Goal: Task Accomplishment & Management: Use online tool/utility

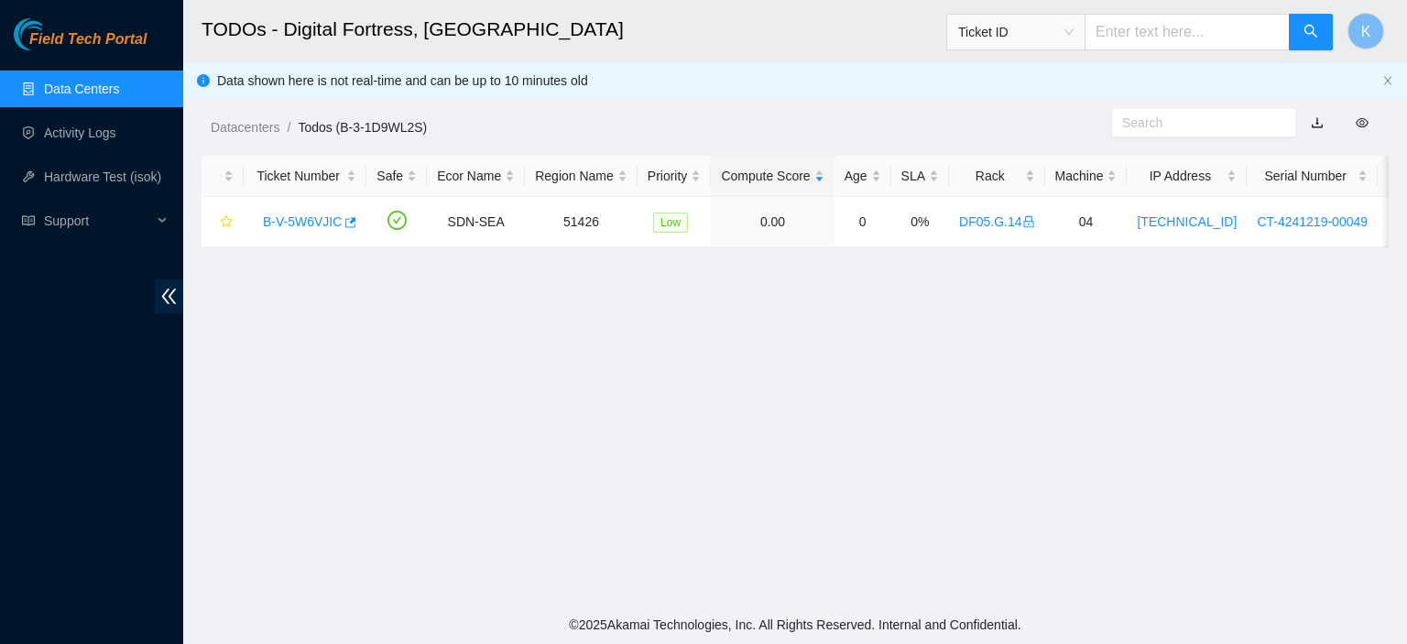
scroll to position [563, 0]
click at [119, 82] on link "Data Centers" at bounding box center [81, 89] width 75 height 15
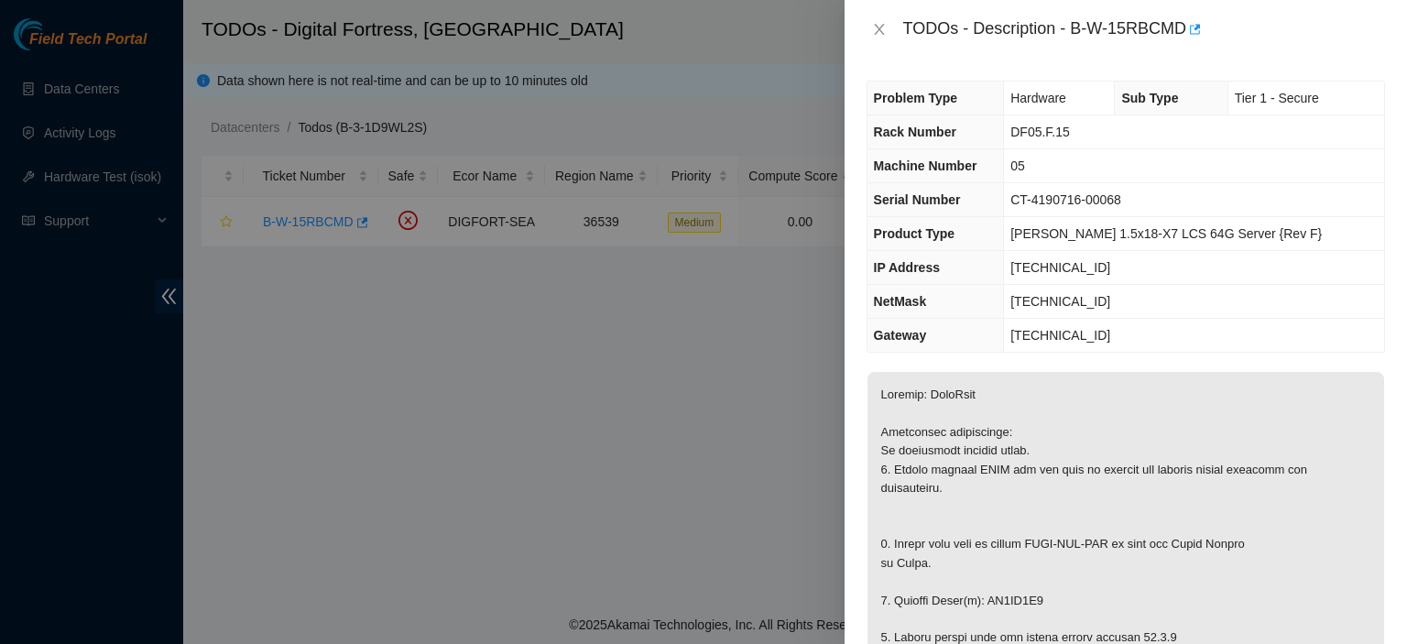
scroll to position [1494, 0]
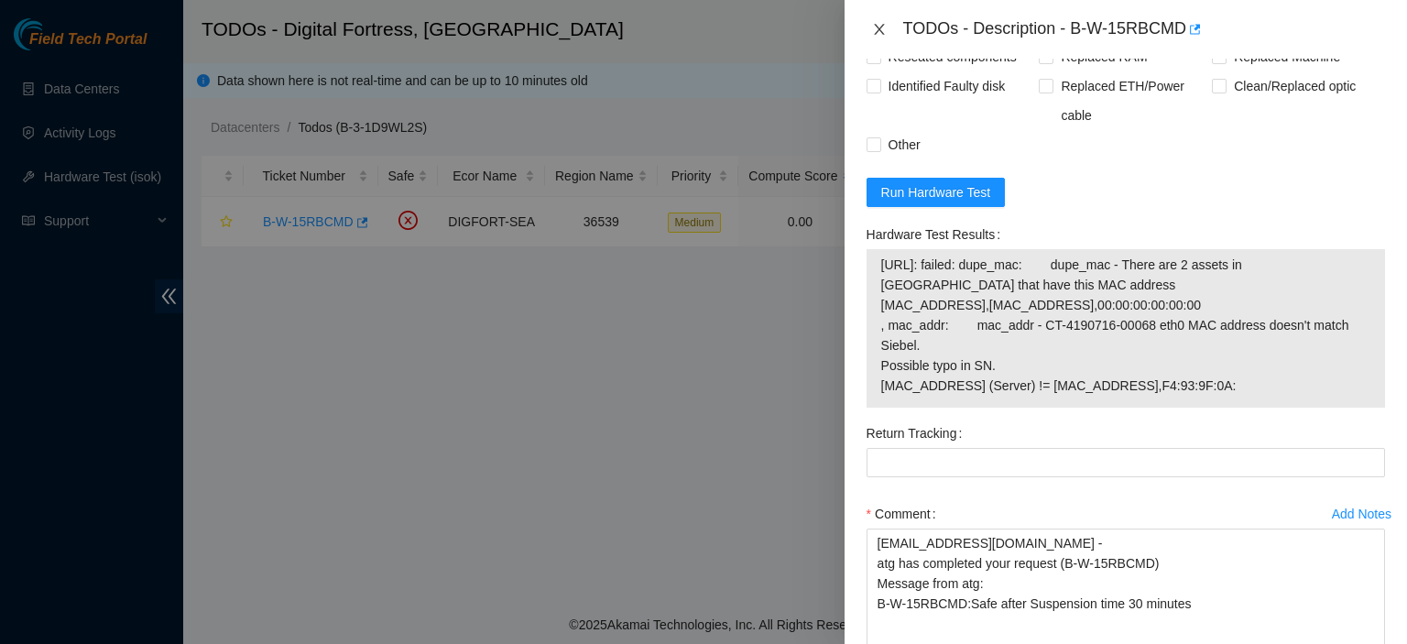
click at [876, 32] on icon "close" at bounding box center [879, 29] width 10 height 11
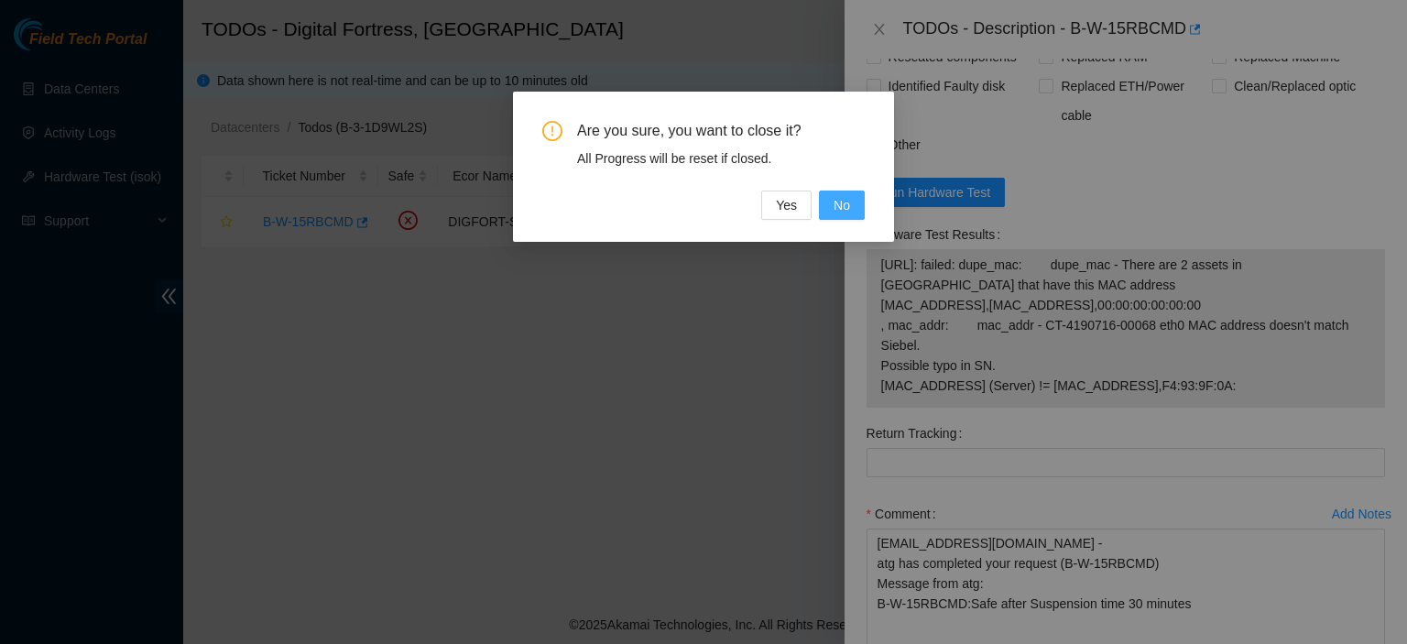
click at [846, 204] on span "No" at bounding box center [842, 205] width 16 height 20
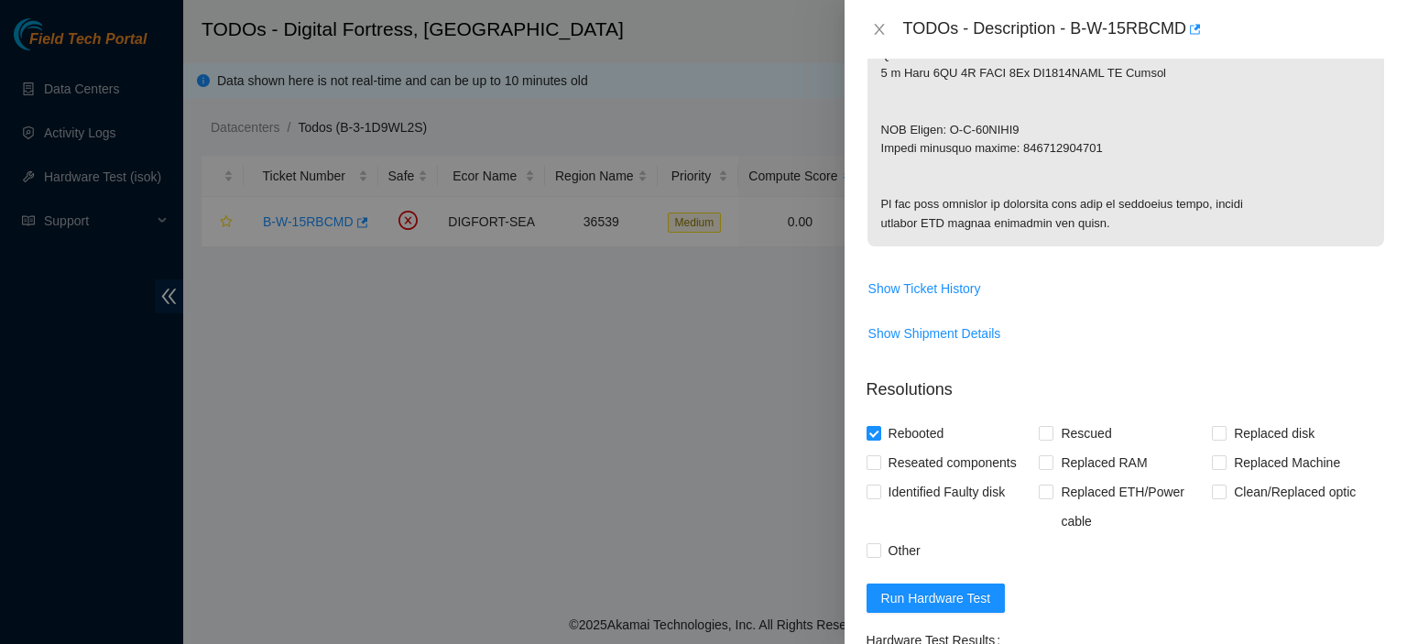
scroll to position [1055, 0]
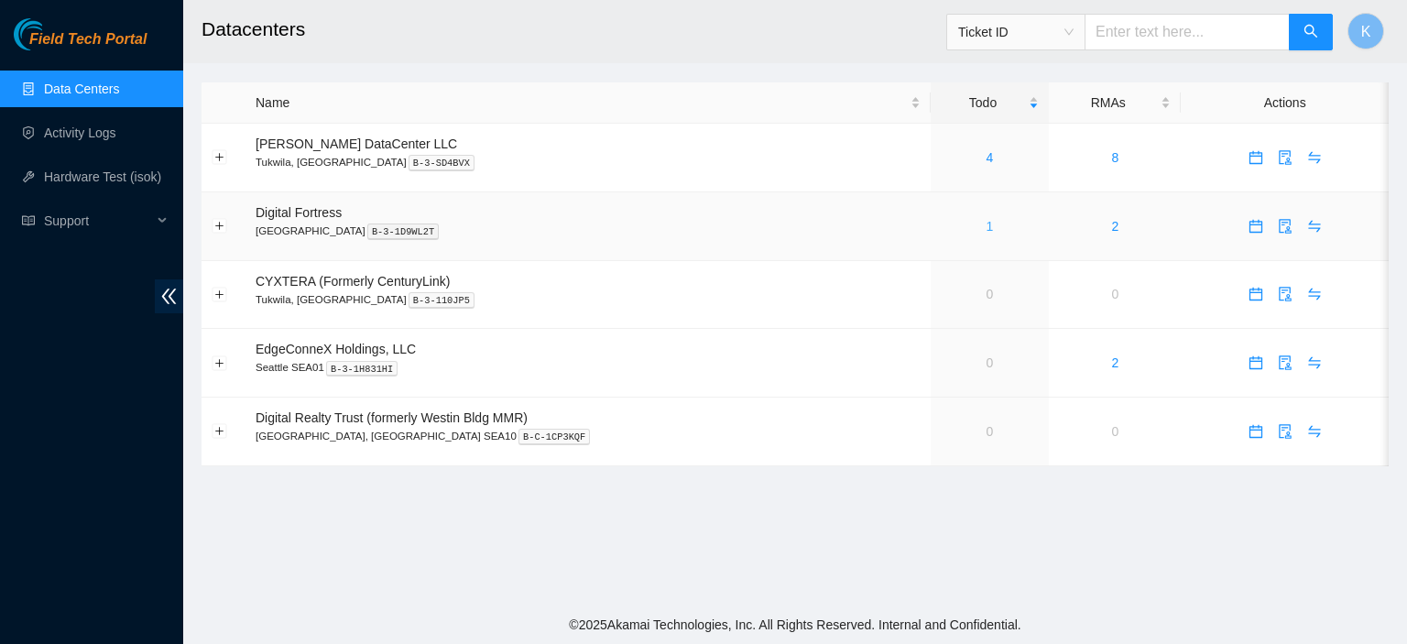
click at [987, 222] on link "1" at bounding box center [990, 226] width 7 height 15
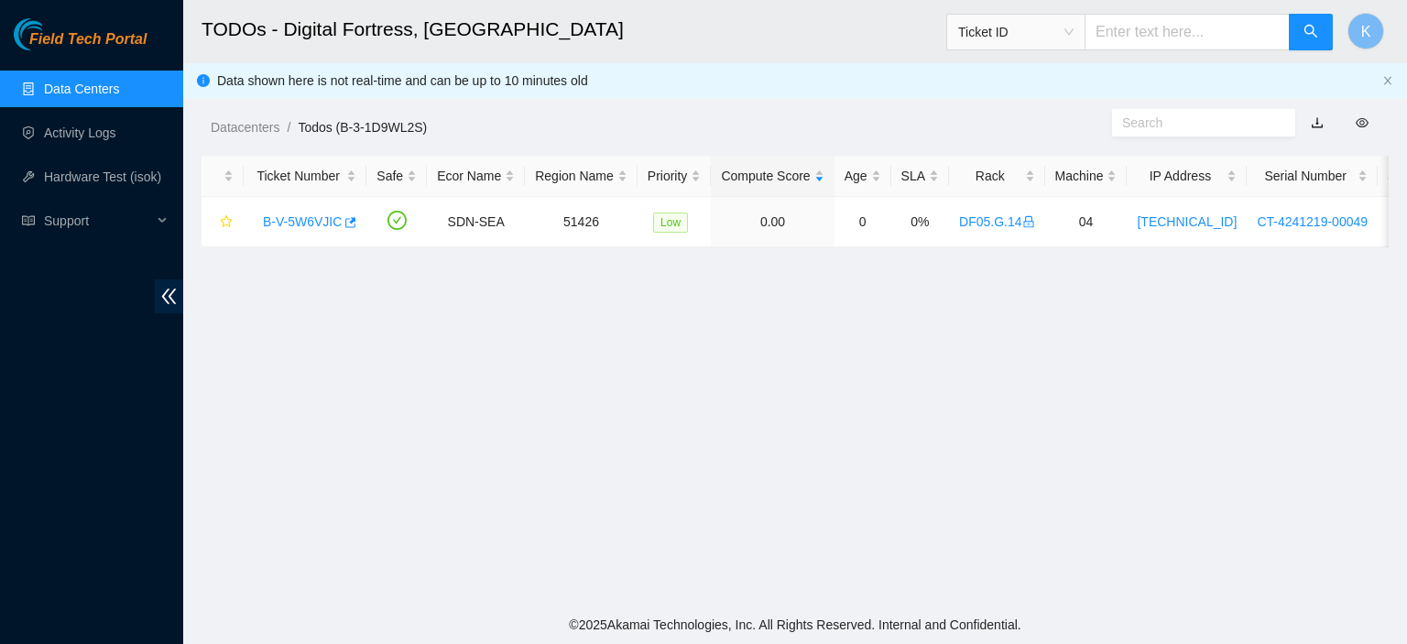
click at [460, 586] on main "TODOs - Digital Fortress, Seattle Ticket ID K Data shown here is not real-time …" at bounding box center [795, 303] width 1224 height 606
click at [1349, 285] on main "TODOs - Digital Fortress, [GEOGRAPHIC_DATA] Ticket ID K Data shown here is not …" at bounding box center [795, 303] width 1224 height 606
click at [315, 214] on link "B-V-5W6VJIC" at bounding box center [302, 221] width 79 height 15
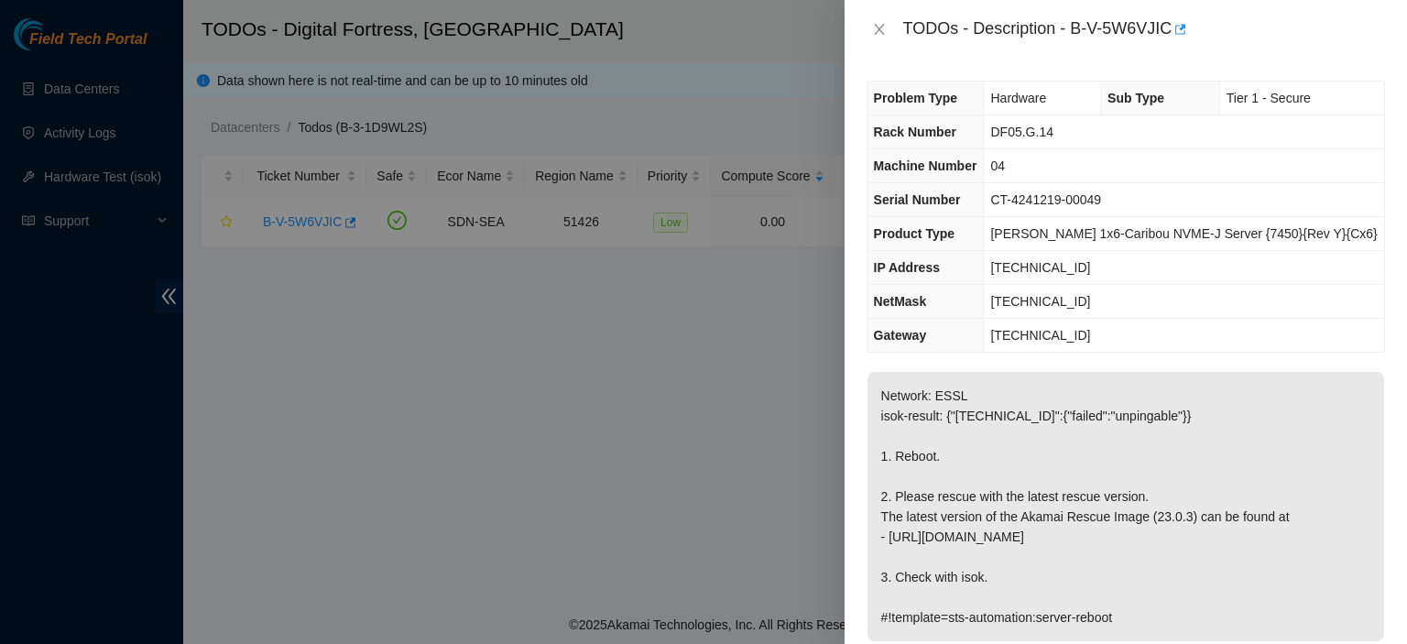
drag, startPoint x: 1406, startPoint y: 47, endPoint x: 1406, endPoint y: 205, distance: 158.5
click at [1406, 205] on div "TODOs - Description - B-V-5W6VJIC Problem Type Hardware Sub Type Tier 1 - Secur…" at bounding box center [1126, 322] width 563 height 644
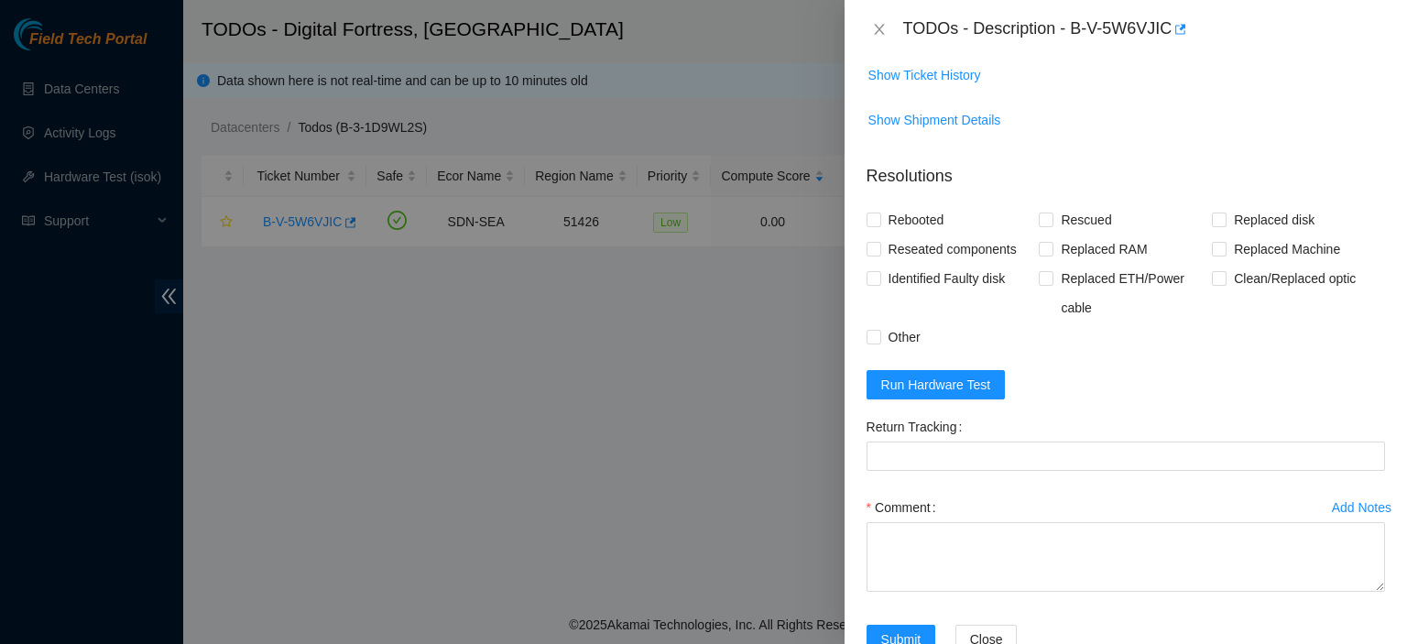
scroll to position [661, 0]
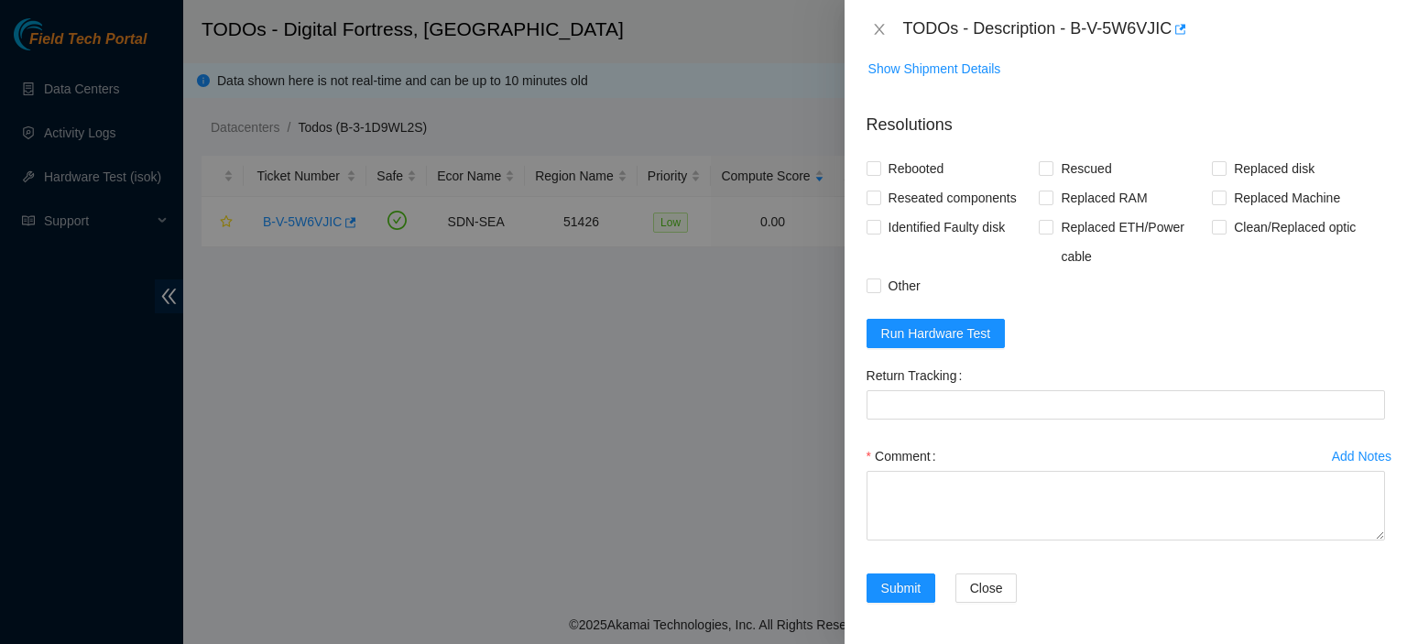
click at [1349, 307] on form "Resolutions Rebooted Rescued Replaced disk Reseated components Replaced RAM Rep…" at bounding box center [1126, 361] width 519 height 527
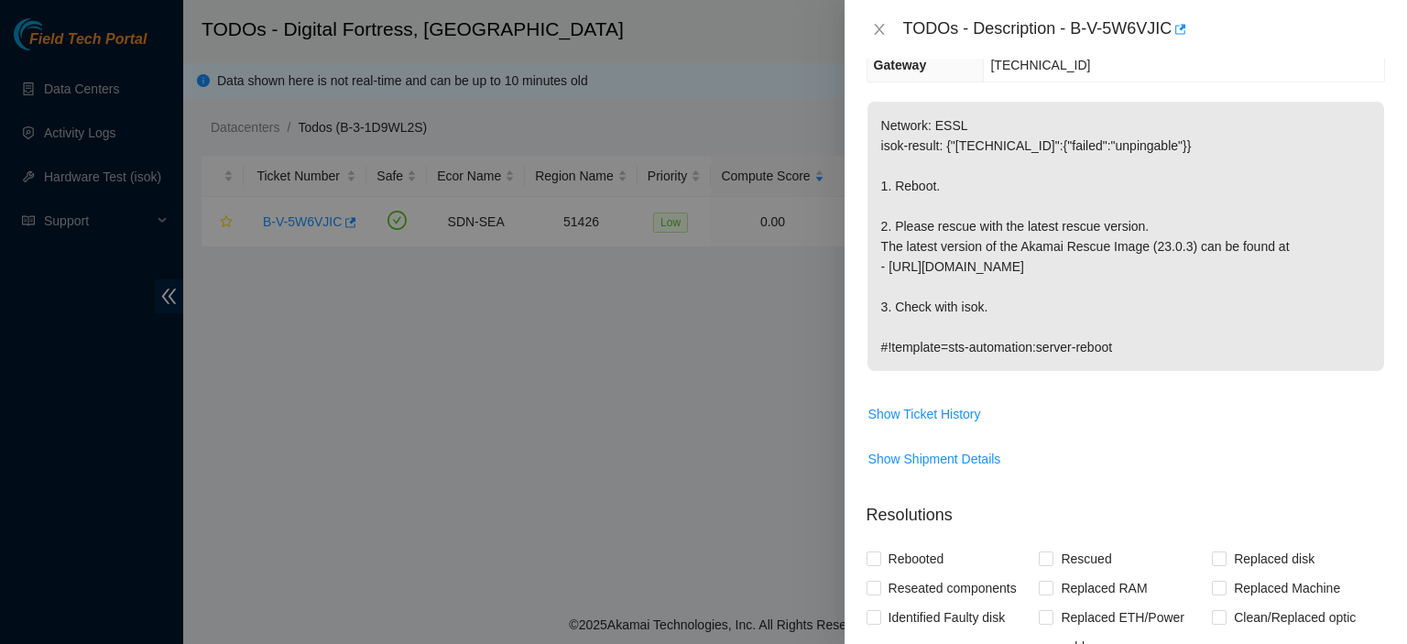
scroll to position [0, 0]
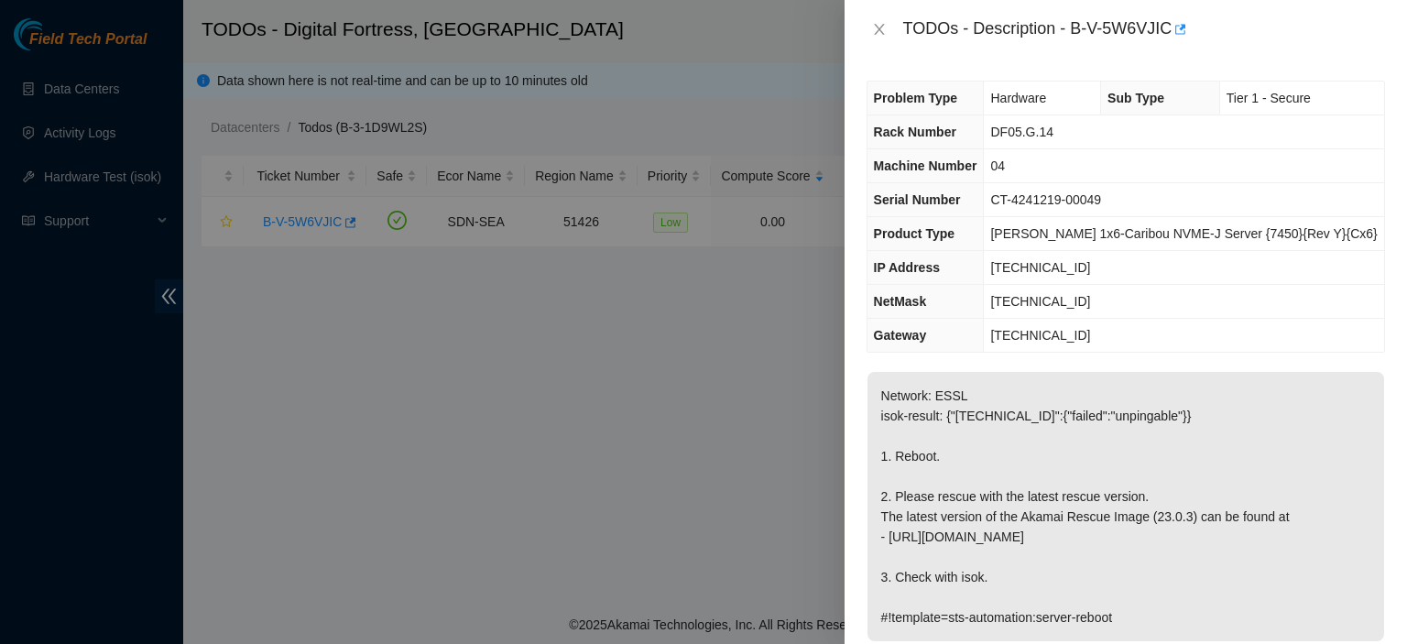
click at [1316, 362] on div "Problem Type Hardware Sub Type Tier 1 - Secure Rack Number DF05.G.14 Machine Nu…" at bounding box center [1126, 351] width 563 height 585
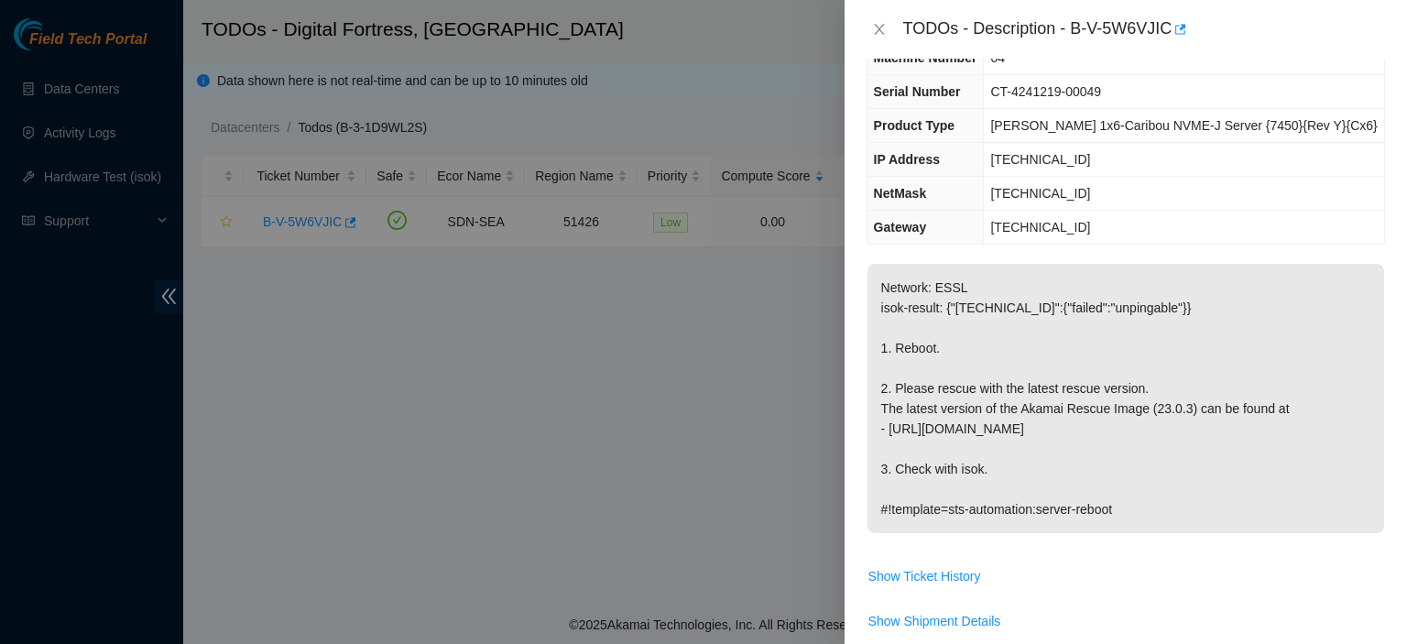
scroll to position [111, 0]
click at [1151, 622] on span "Show Shipment Details" at bounding box center [1126, 618] width 517 height 29
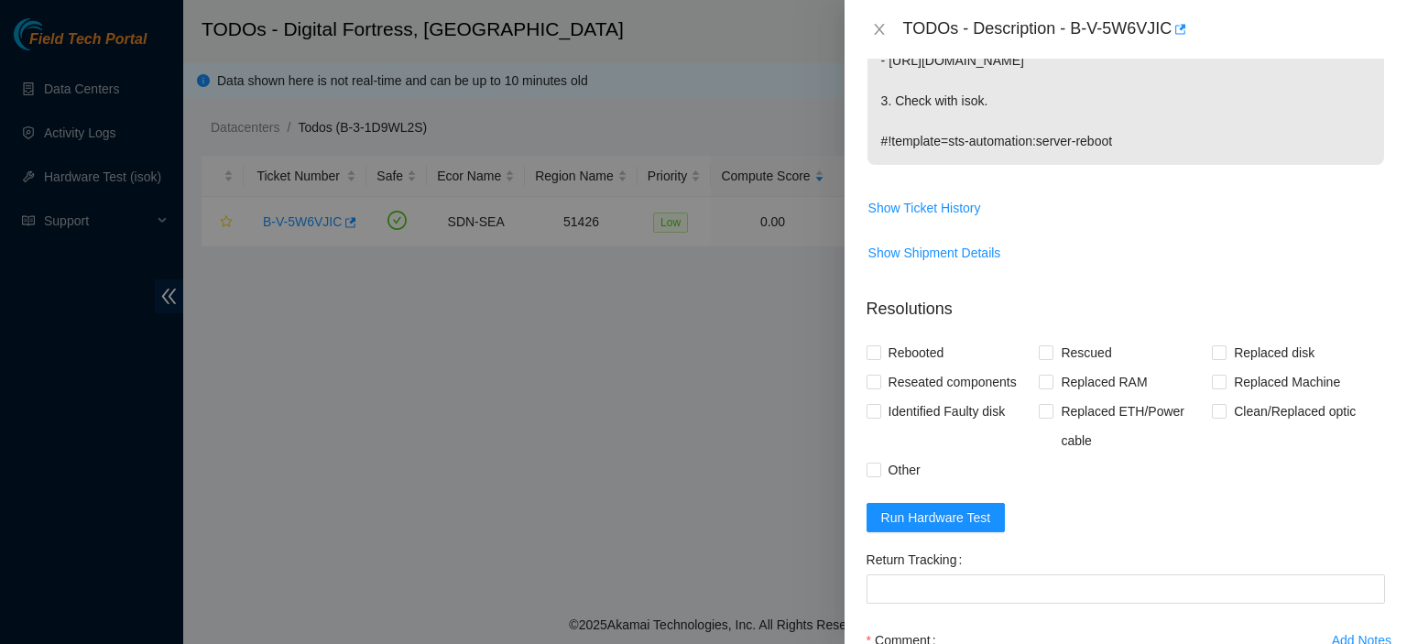
scroll to position [661, 0]
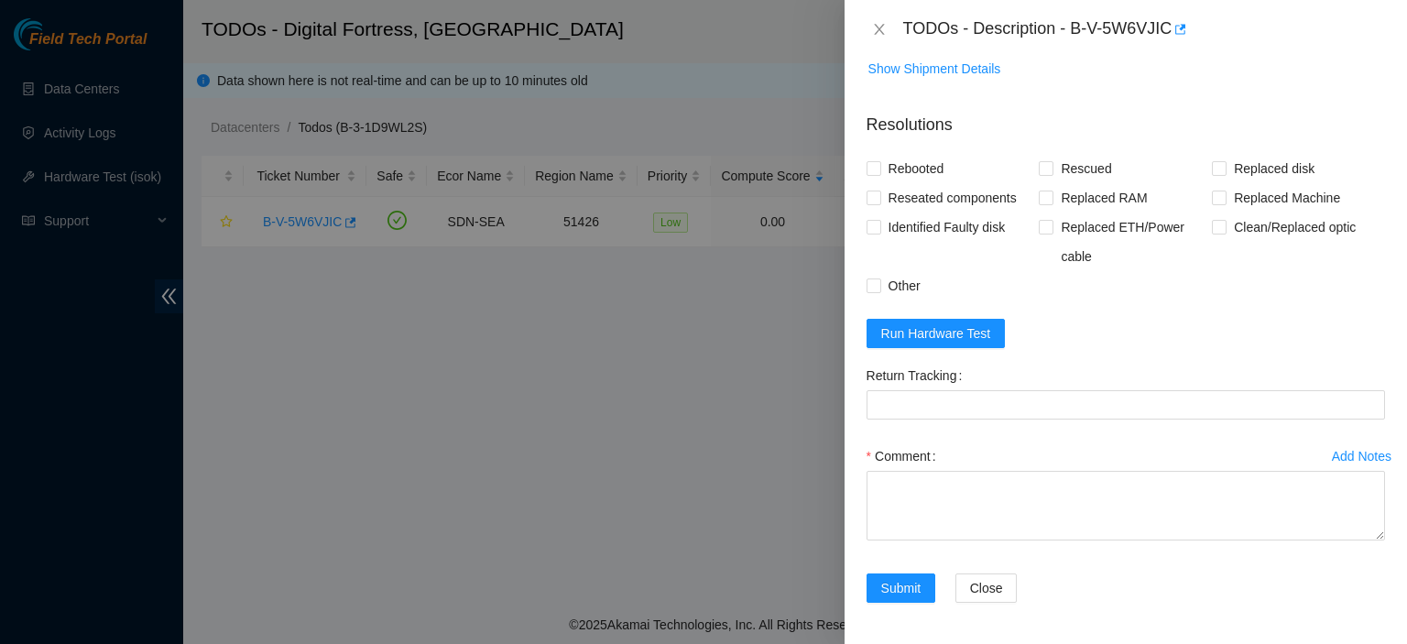
click at [965, 346] on form "Resolutions Rebooted Rescued Replaced disk Reseated components Replaced RAM Rep…" at bounding box center [1126, 361] width 519 height 527
click at [935, 330] on span "Run Hardware Test" at bounding box center [936, 333] width 110 height 20
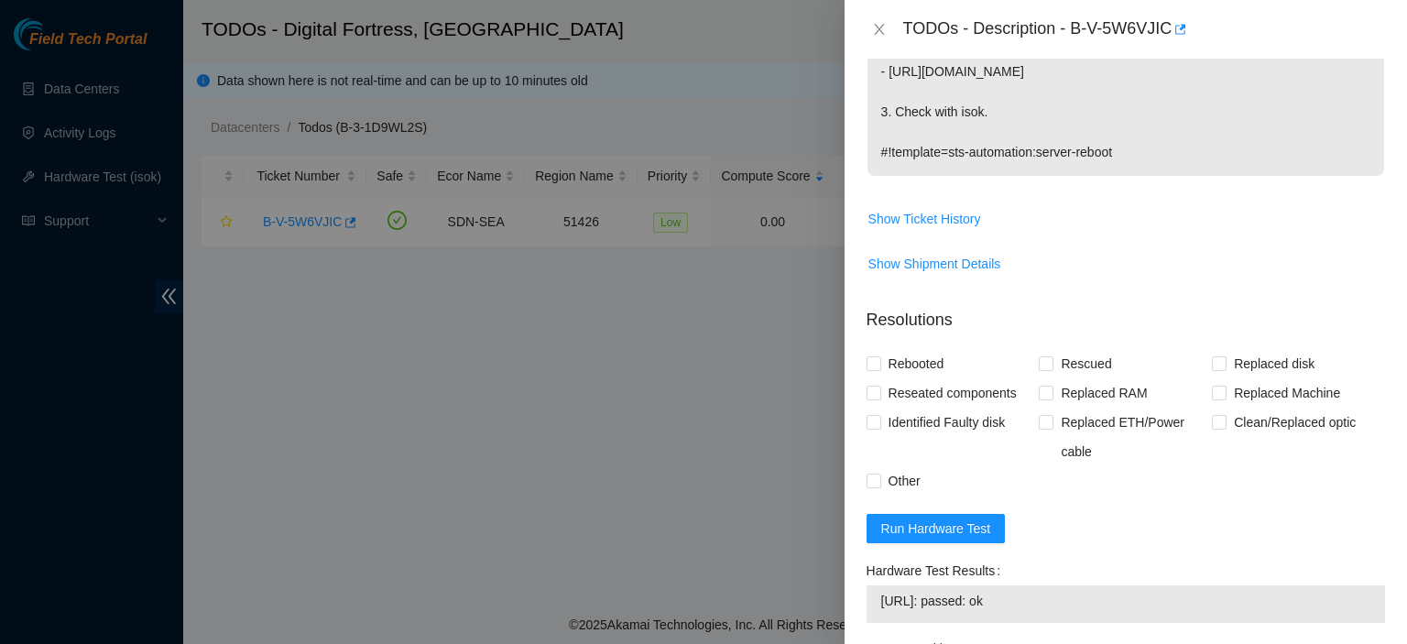
scroll to position [0, 0]
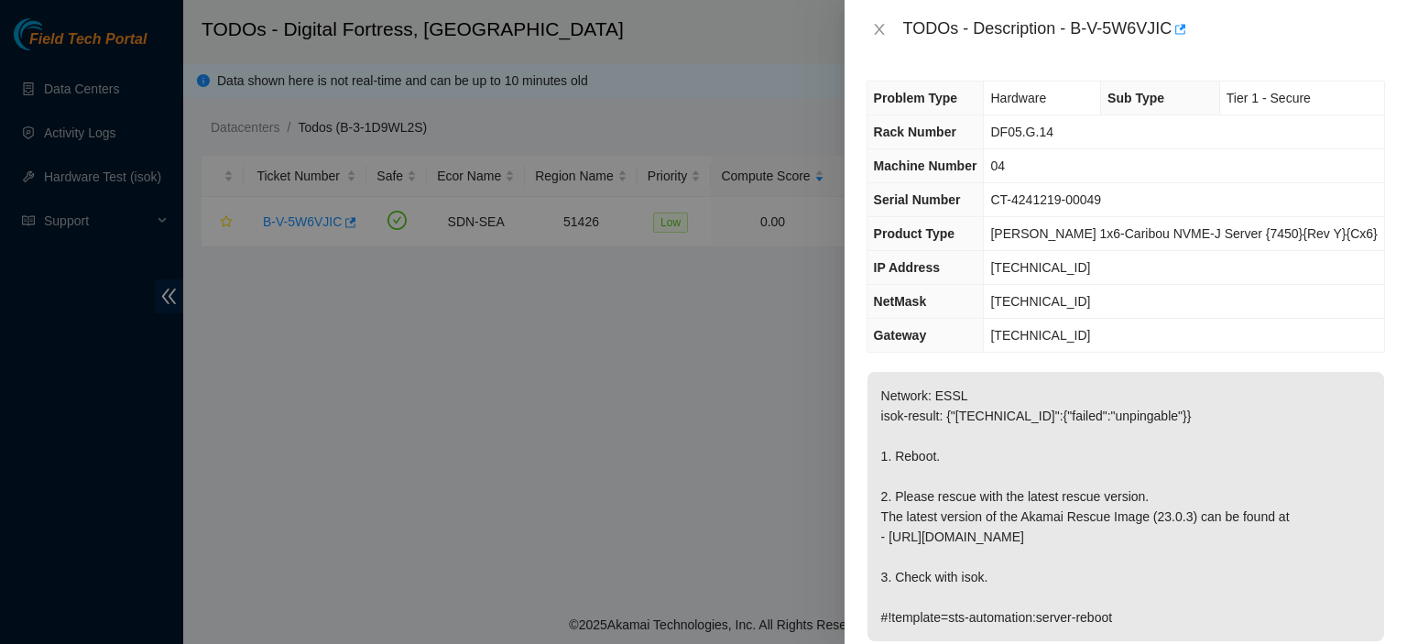
click at [1339, 510] on p "Network: ESSL isok-result: {"23.205.114.197":{"failed":"unpingable"}} 1. Reboot…" at bounding box center [1126, 506] width 517 height 269
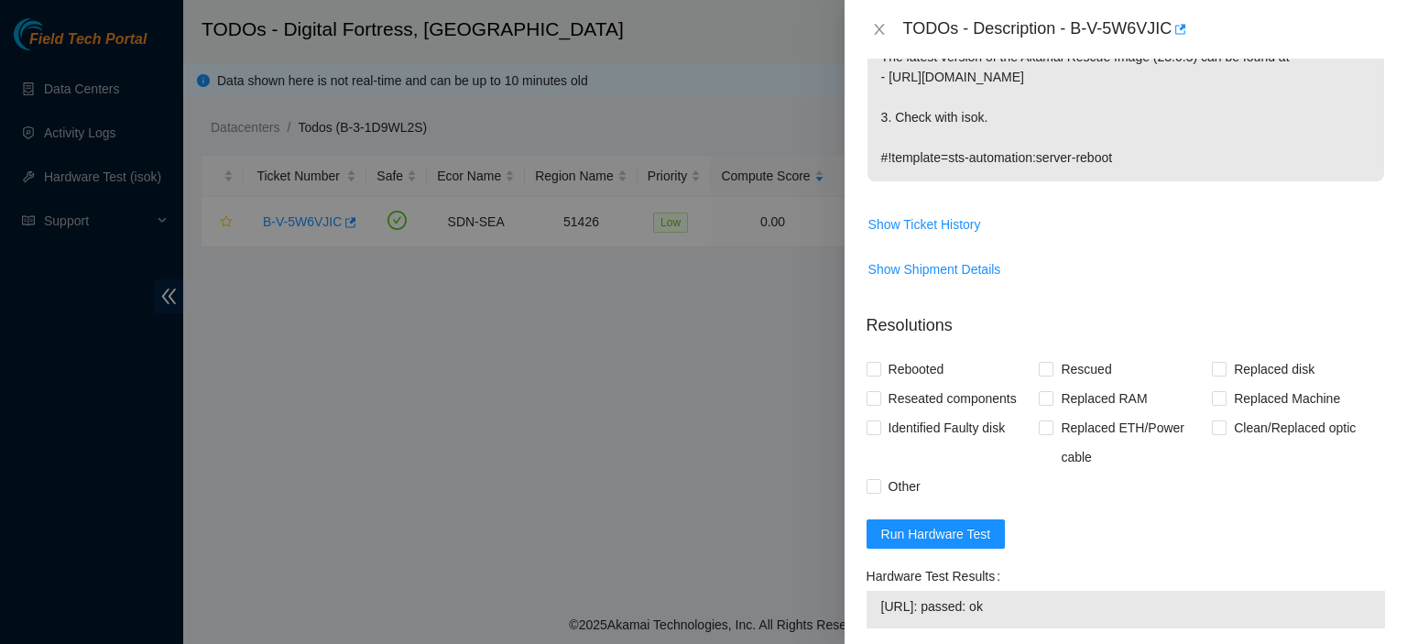
scroll to position [739, 0]
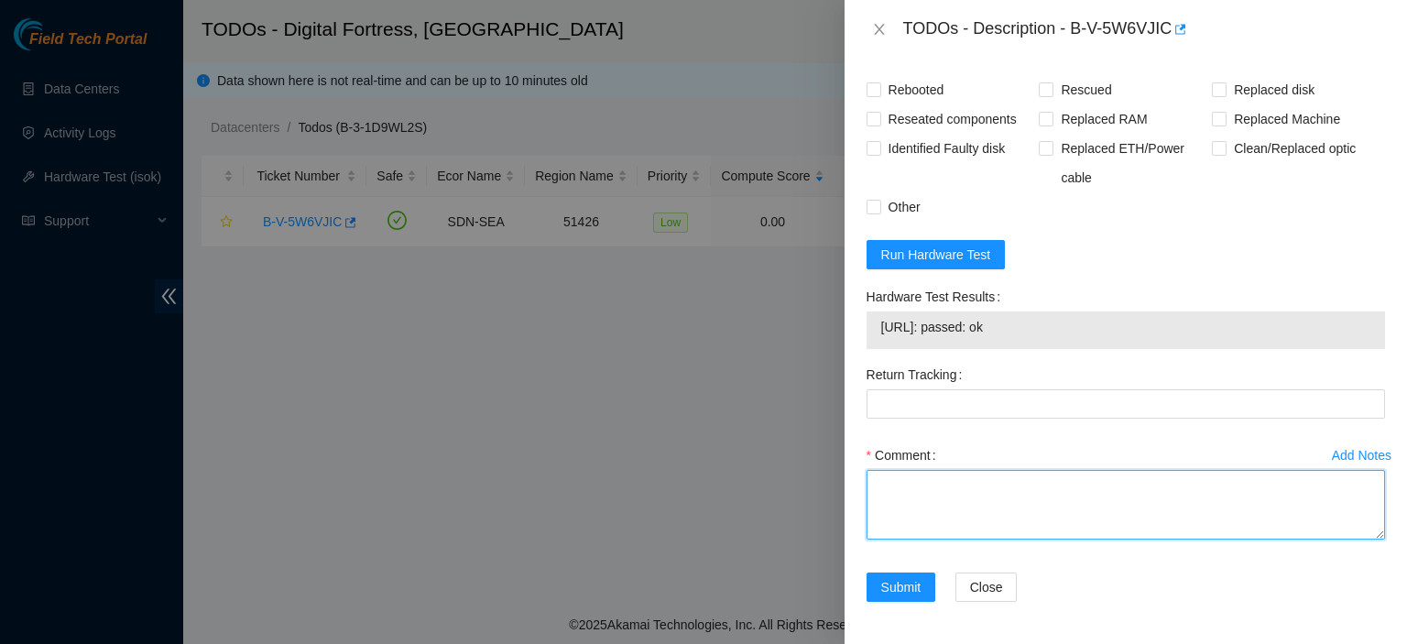
click at [1082, 492] on textarea "Comment" at bounding box center [1126, 505] width 519 height 70
paste textarea "kbbyrne23@gmail.com - atg has completed your request (B-V-5WALERH) Message from…"
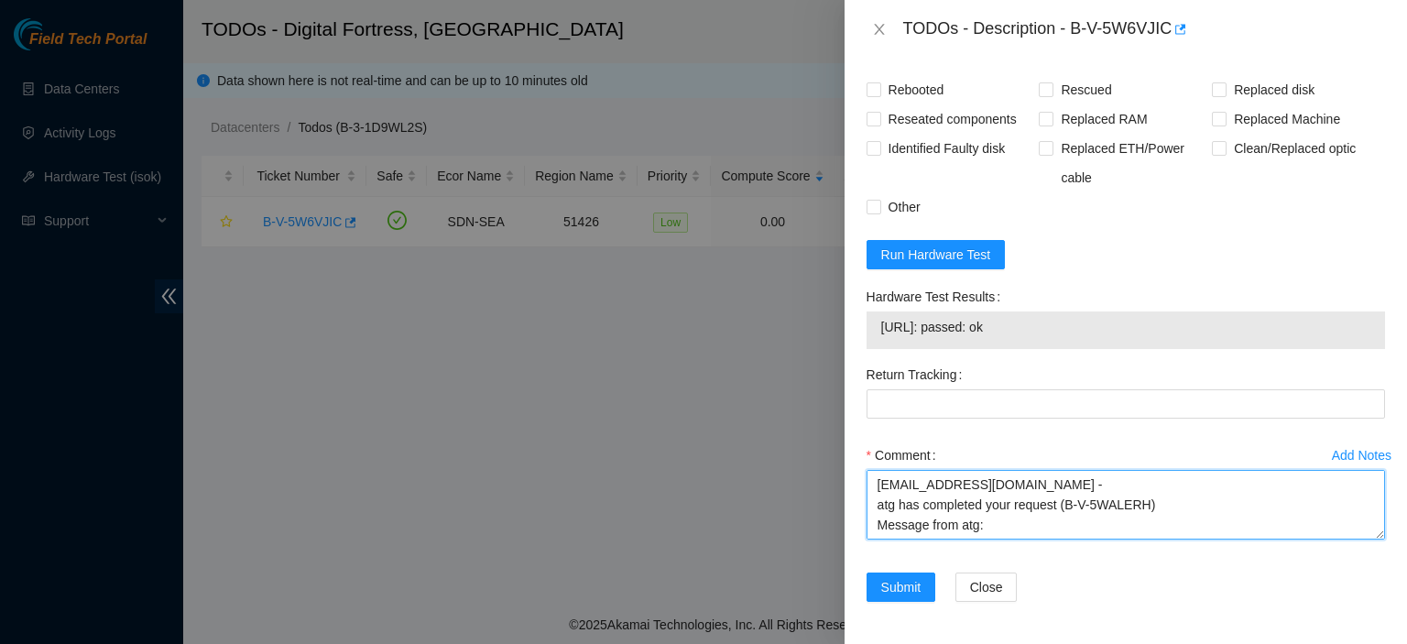
scroll to position [15, 0]
type textarea "kbbyrne23@gmail.com - atg has completed your request (B-V-5WALERH) Message from…"
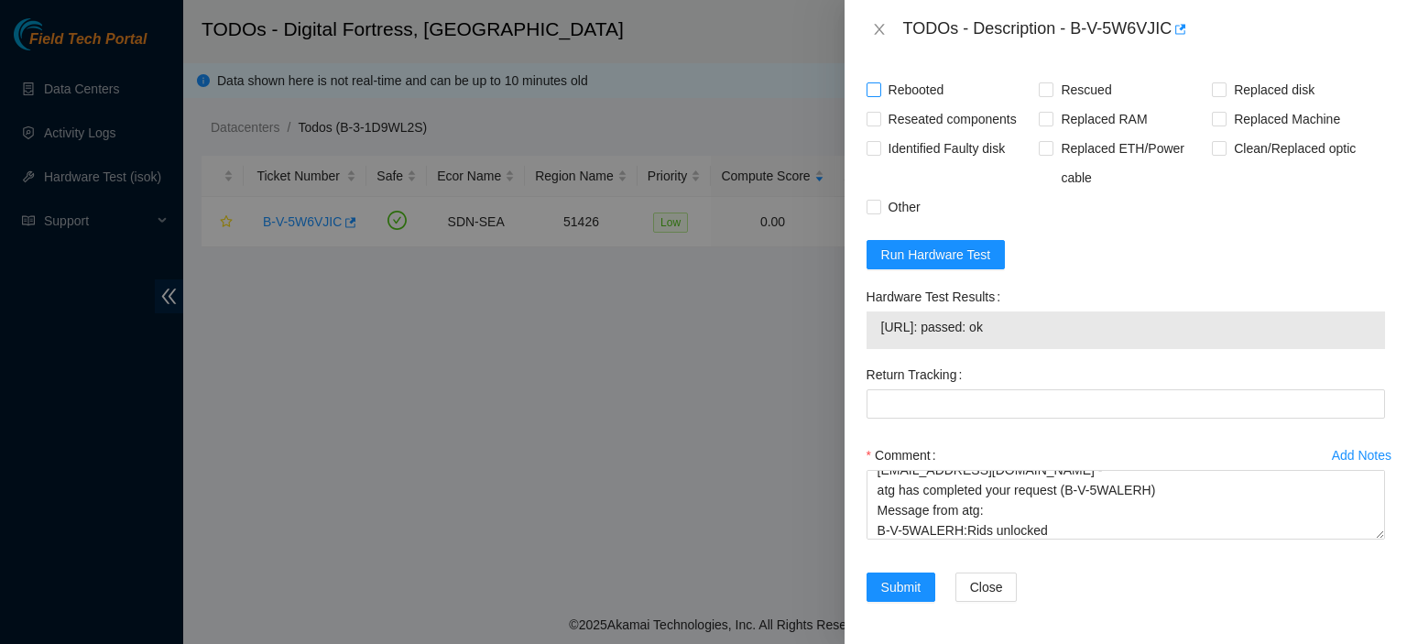
click at [879, 91] on input "Rebooted" at bounding box center [873, 88] width 13 height 13
checkbox input "true"
click at [1039, 90] on input "Rescued" at bounding box center [1045, 88] width 13 height 13
checkbox input "true"
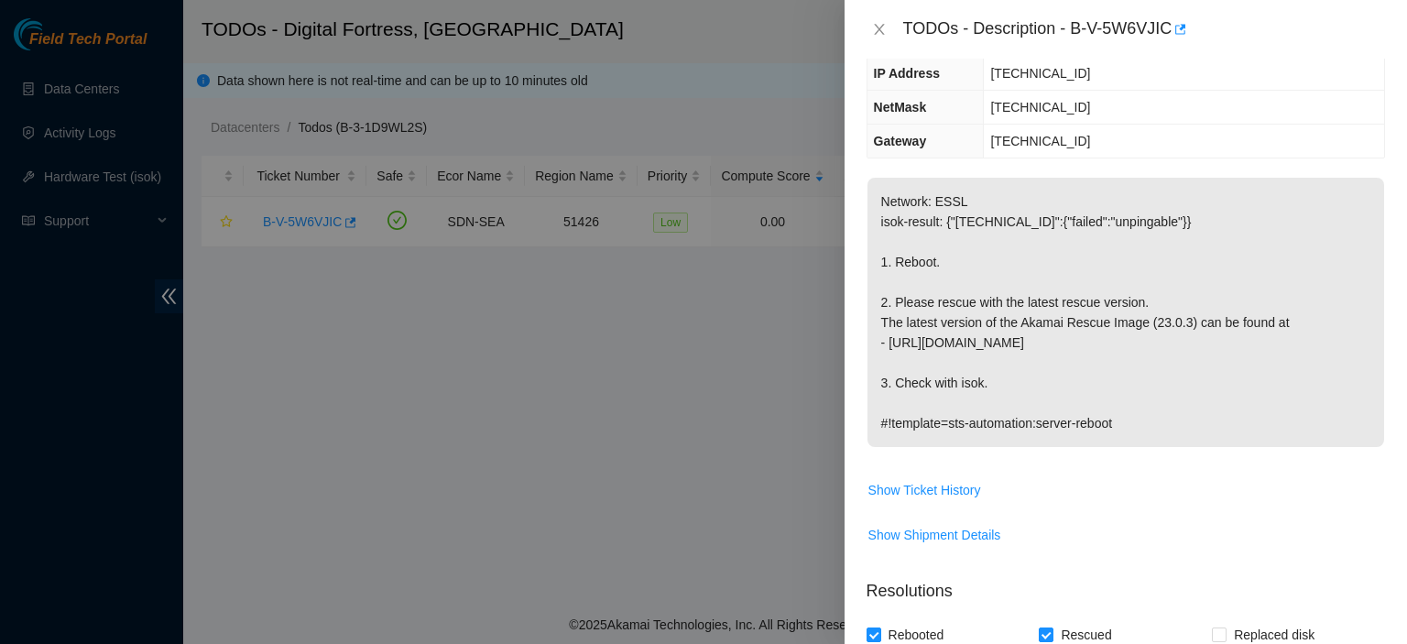
scroll to position [739, 0]
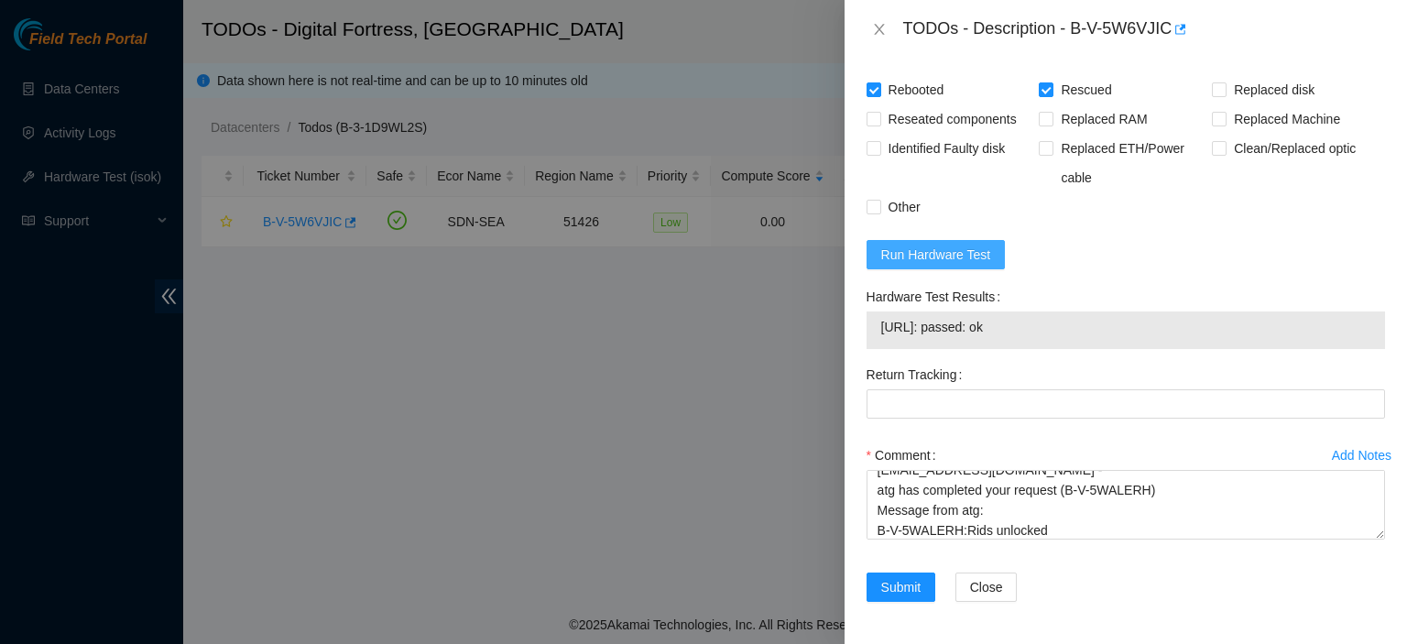
click at [925, 257] on span "Run Hardware Test" at bounding box center [936, 255] width 110 height 20
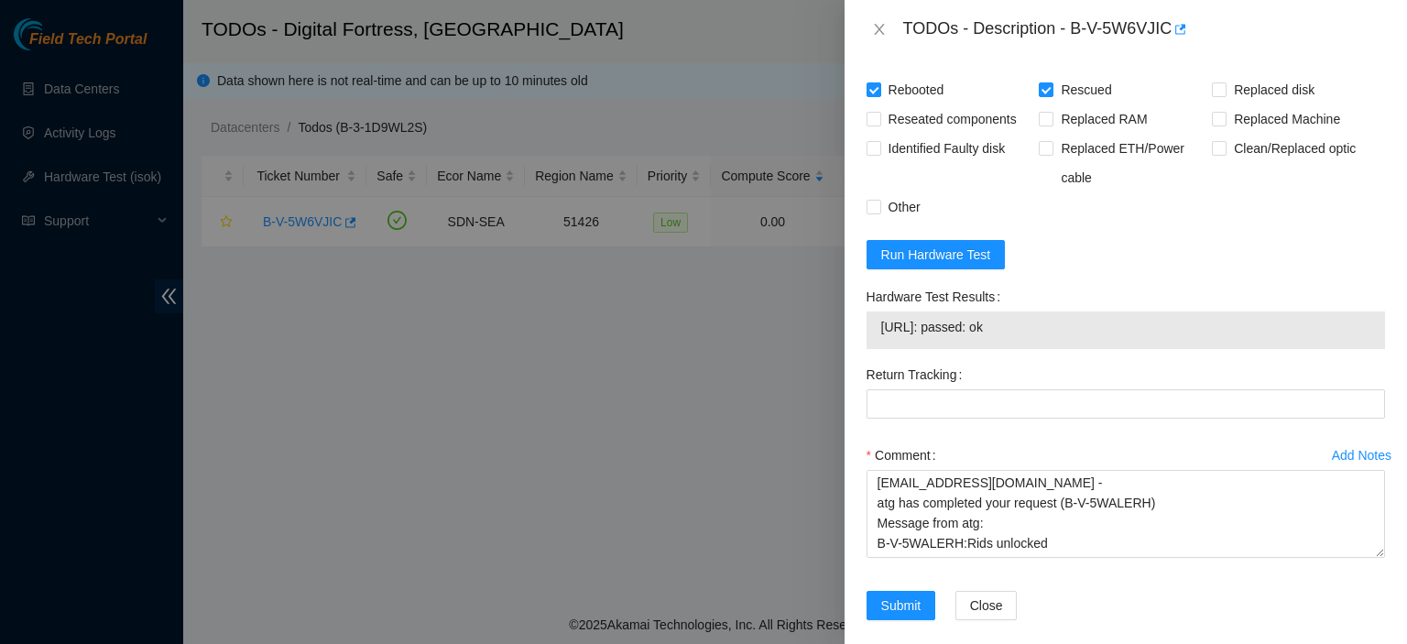
scroll to position [0, 0]
drag, startPoint x: 1363, startPoint y: 530, endPoint x: 1396, endPoint y: 626, distance: 101.7
click at [1396, 626] on div "Problem Type Hardware Sub Type Tier 1 - Secure Rack Number DF05.G.14 Machine Nu…" at bounding box center [1126, 351] width 563 height 585
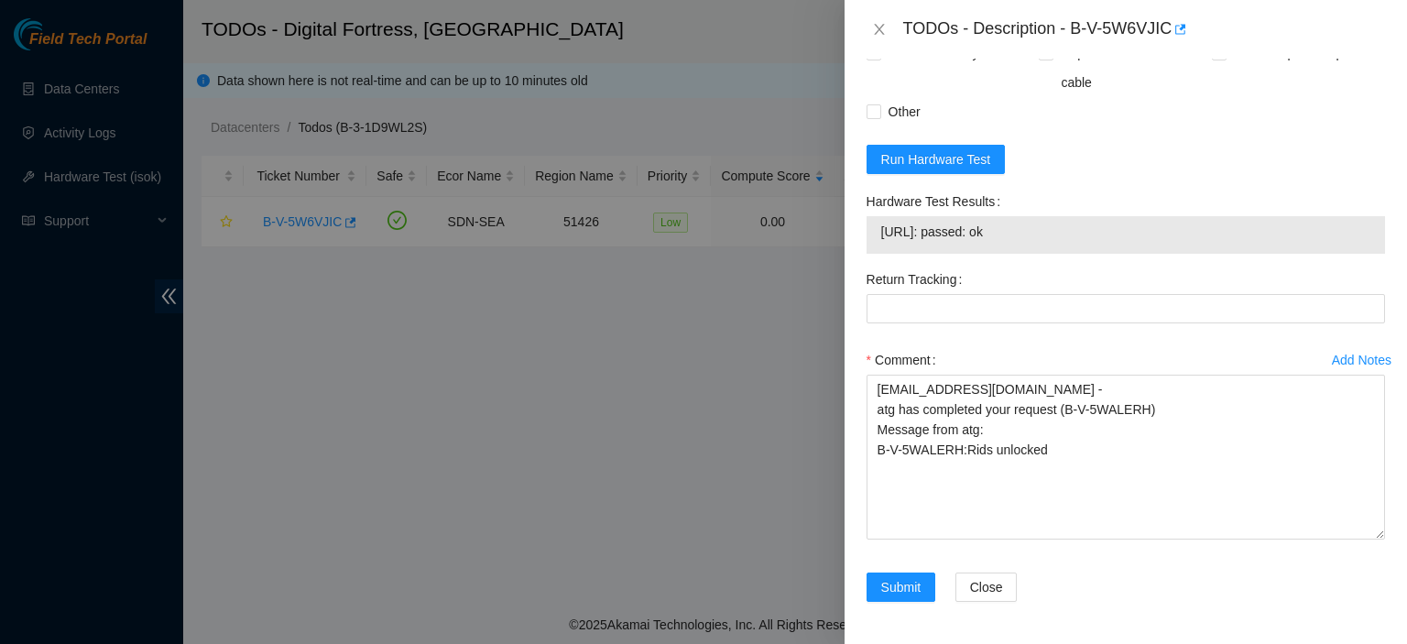
drag, startPoint x: 880, startPoint y: 227, endPoint x: 1043, endPoint y: 247, distance: 164.3
click at [1043, 247] on td "23.205.114.197: passed: ok" at bounding box center [1125, 235] width 491 height 28
copy span "23.205.114.197: passed: ok"
click at [1077, 512] on textarea "kbbyrne23@gmail.com - atg has completed your request (B-V-5WALERH) Message from…" at bounding box center [1126, 457] width 519 height 165
paste textarea "23.205.114.197: passed: ok"
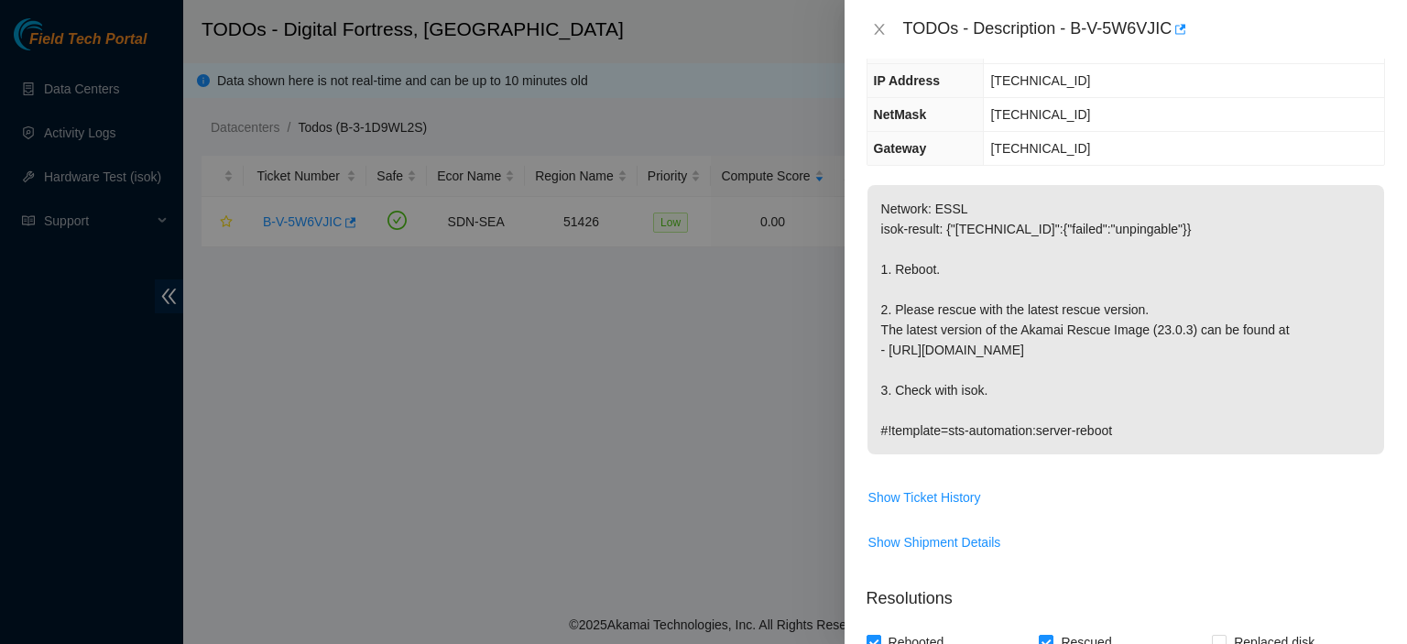
scroll to position [198, 0]
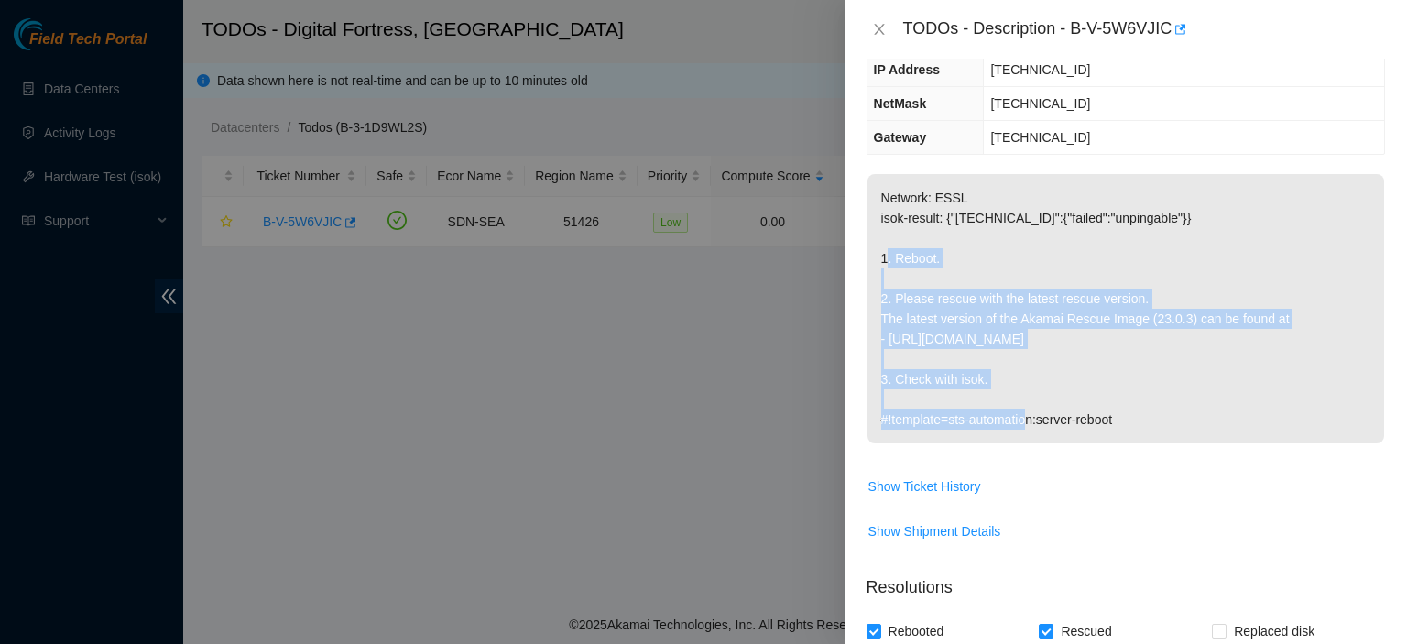
drag, startPoint x: 886, startPoint y: 255, endPoint x: 997, endPoint y: 377, distance: 165.4
click at [997, 377] on p "Network: ESSL isok-result: {"23.205.114.197":{"failed":"unpingable"}} 1. Reboot…" at bounding box center [1126, 308] width 517 height 269
copy p ". Reboot. 2. Please rescue with the latest rescue version. The latest version o…"
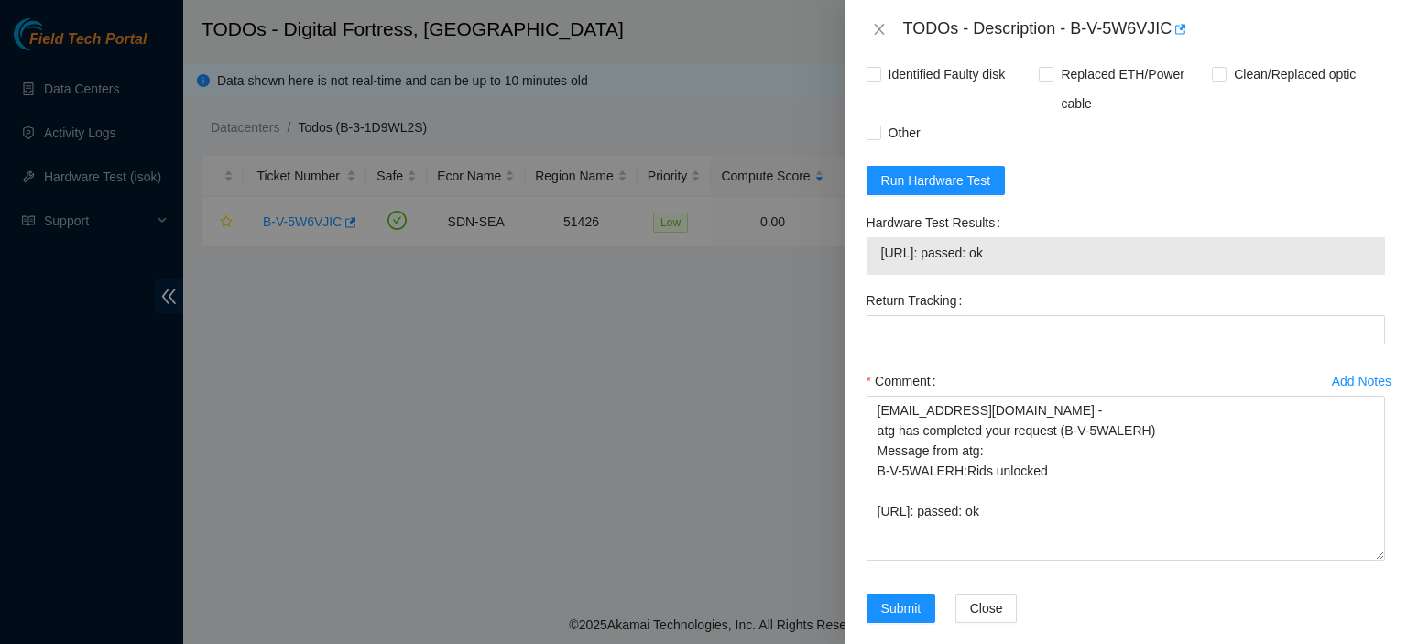
scroll to position [819, 0]
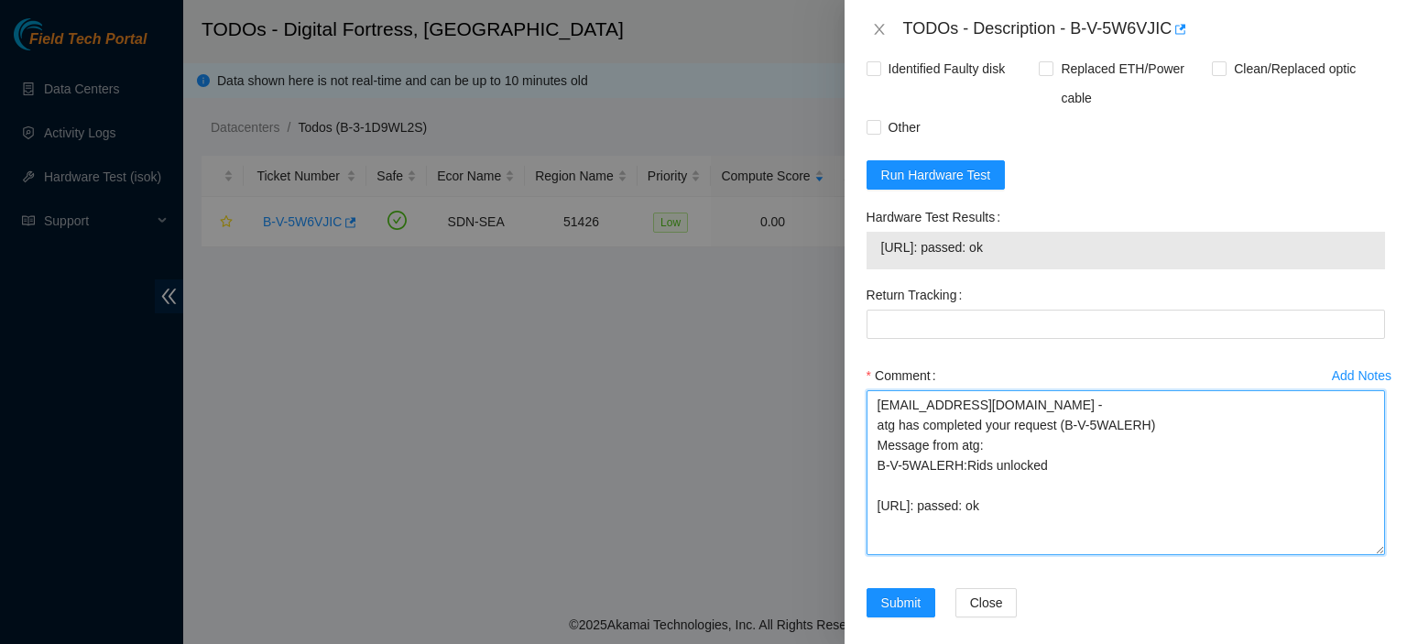
click at [1034, 474] on textarea "kbbyrne23@gmail.com - atg has completed your request (B-V-5WALERH) Message from…" at bounding box center [1126, 472] width 519 height 165
paste textarea ". Reboot. 2. Please rescue with the latest rescue version. The latest version o…"
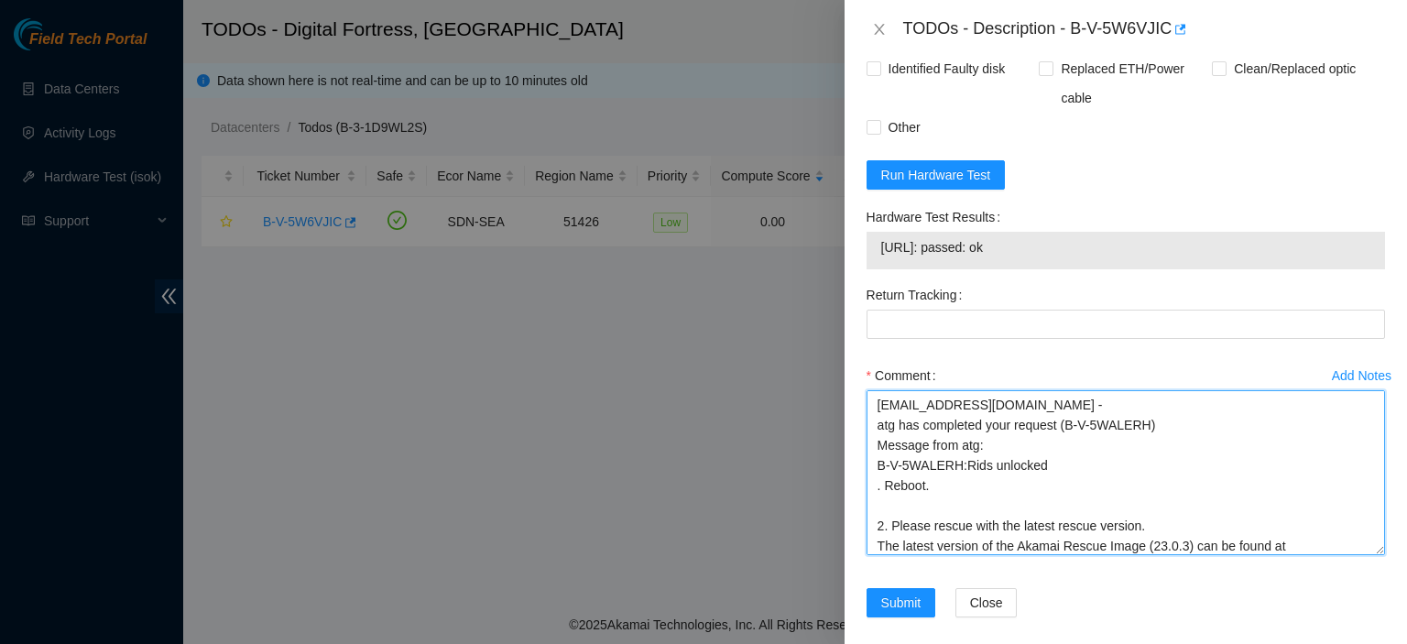
scroll to position [60, 0]
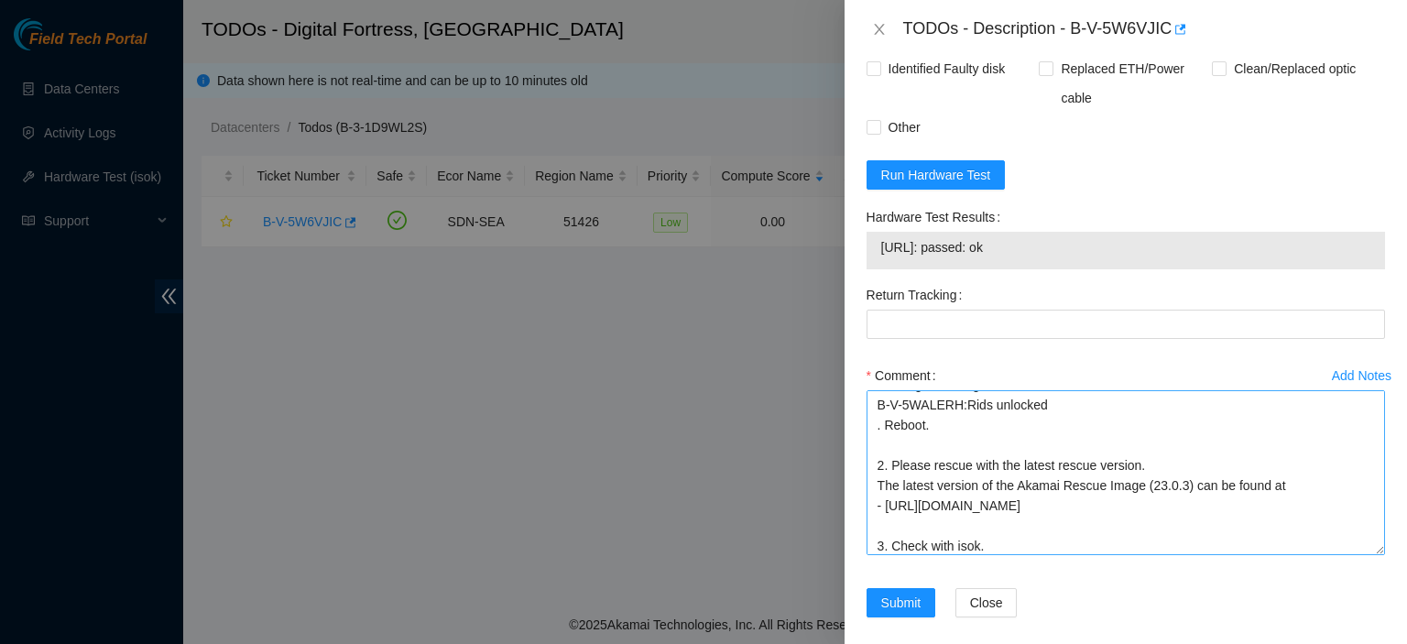
drag, startPoint x: 1371, startPoint y: 465, endPoint x: 1359, endPoint y: 415, distance: 50.9
click at [1359, 415] on div "Add Notes Comment kbbyrne23@gmail.com - atg has completed your request (B-V-5WA…" at bounding box center [1125, 474] width 533 height 227
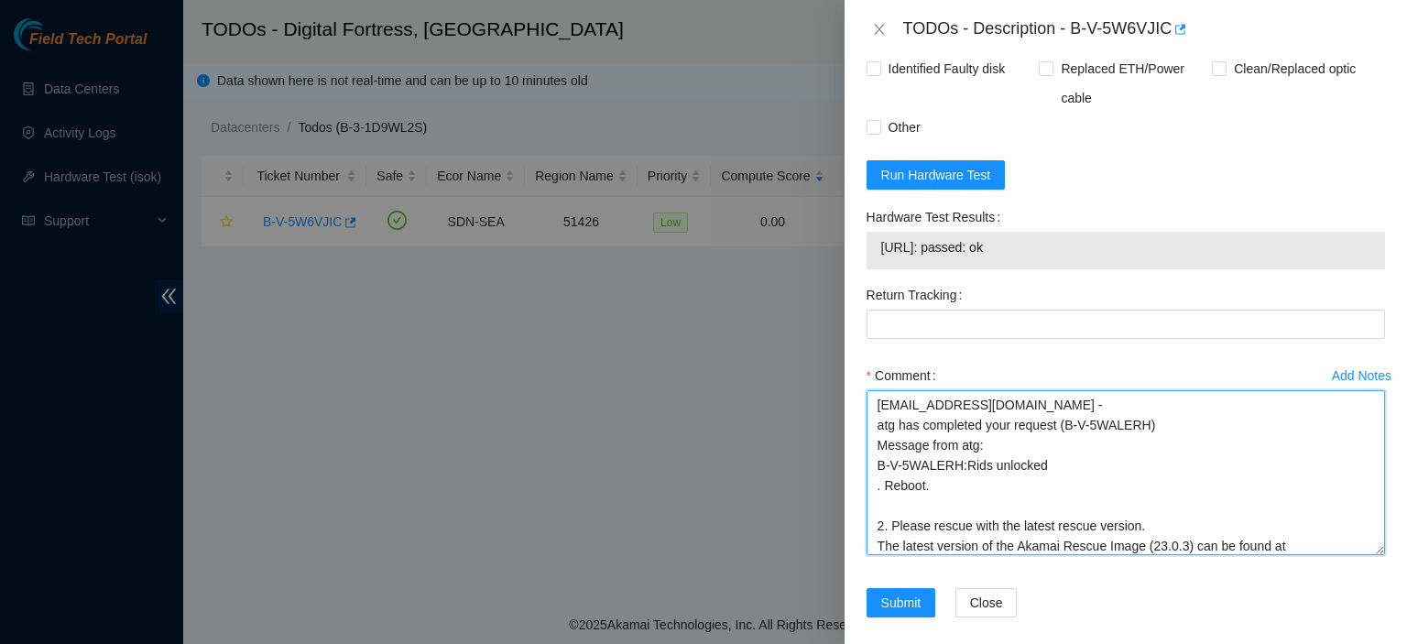
click at [1066, 457] on textarea "kbbyrne23@gmail.com - atg has completed your request (B-V-5WALERH) Message from…" at bounding box center [1126, 472] width 519 height 165
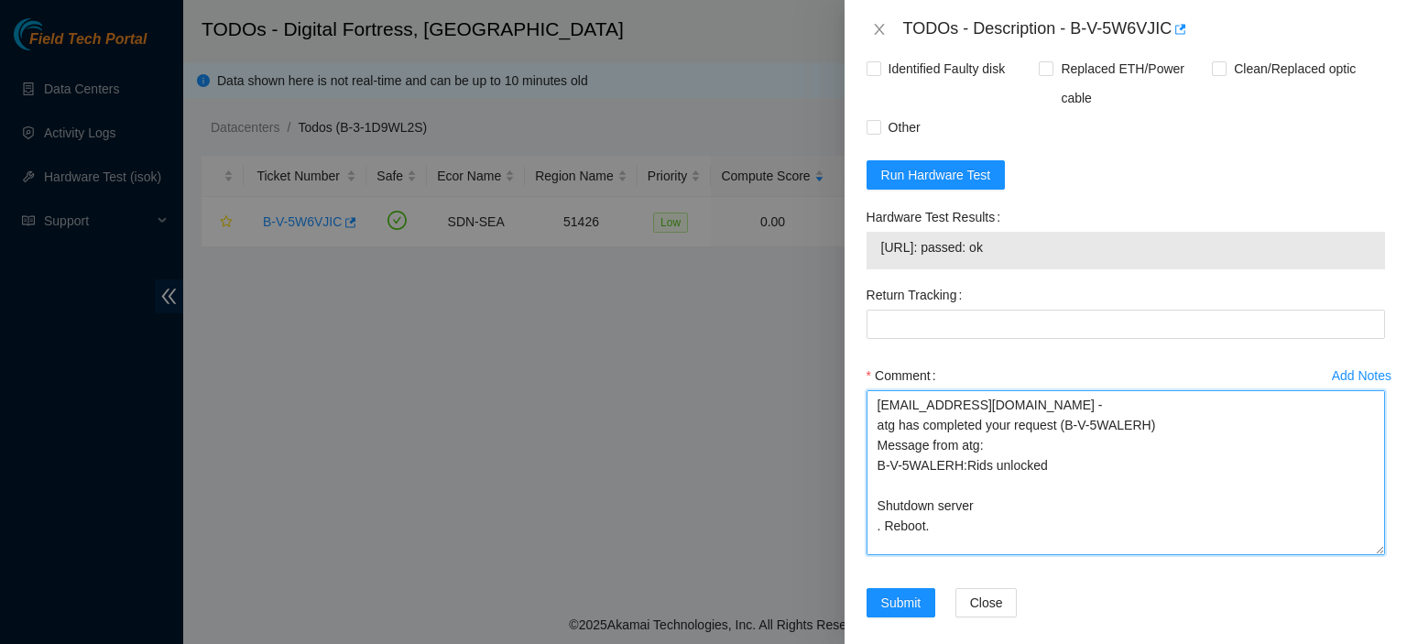
click at [1302, 483] on textarea "kbbyrne23@gmail.com - atg has completed your request (B-V-5WALERH) Message from…" at bounding box center [1126, 472] width 519 height 165
click at [917, 487] on textarea "kbbyrne23@gmail.com - atg has completed your request (B-V-5WALERH) Message from…" at bounding box center [1126, 472] width 519 height 165
click at [994, 501] on textarea "kbbyrne23@gmail.com - atg has completed your request (B-V-5WALERH) Message from…" at bounding box center [1126, 472] width 519 height 165
click at [897, 541] on textarea "kbbyrne23@gmail.com - atg has completed your request (B-V-5WALERH) Message from…" at bounding box center [1126, 472] width 519 height 165
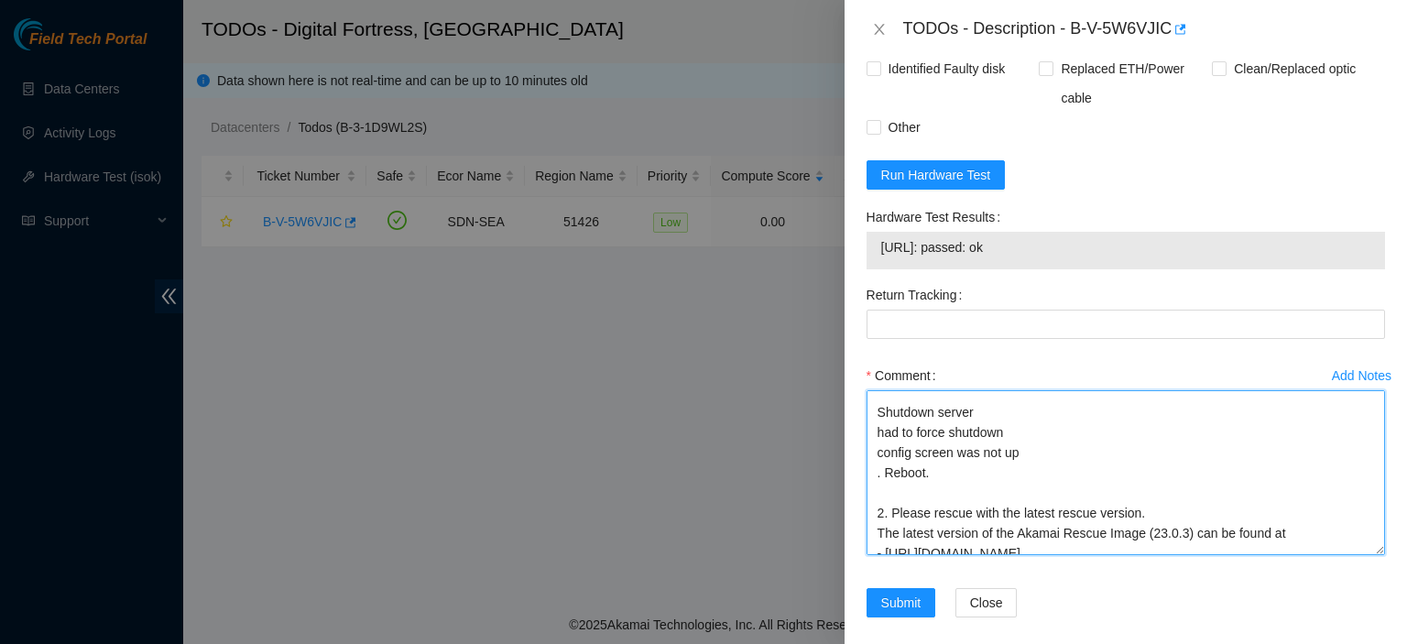
scroll to position [92, 0]
click at [1038, 465] on textarea "kbbyrne23@gmail.com - atg has completed your request (B-V-5WALERH) Message from…" at bounding box center [1126, 472] width 519 height 165
drag, startPoint x: 874, startPoint y: 510, endPoint x: 1165, endPoint y: 509, distance: 291.4
click at [1165, 509] on textarea "kbbyrne23@gmail.com - atg has completed your request (B-V-5WALERH) Message from…" at bounding box center [1126, 472] width 519 height 165
click at [1169, 523] on textarea "kbbyrne23@gmail.com - atg has completed your request (B-V-5WALERH) Message from…" at bounding box center [1126, 472] width 519 height 165
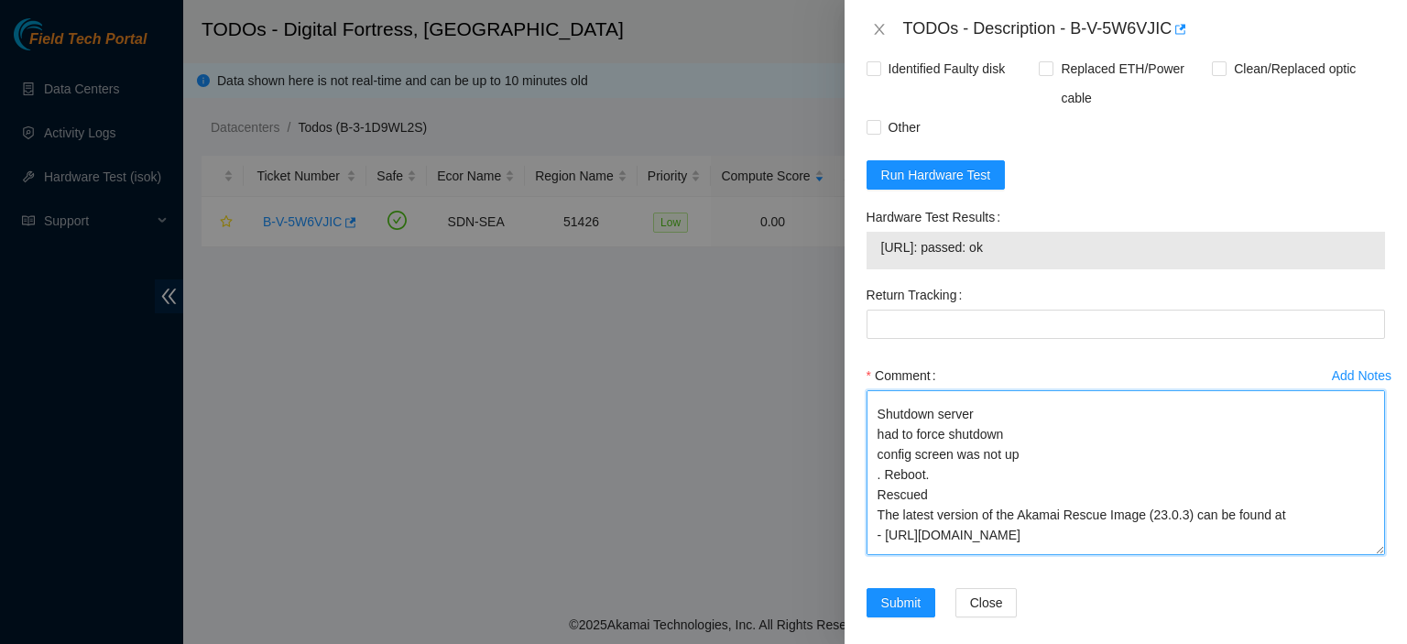
scroll to position [147, 0]
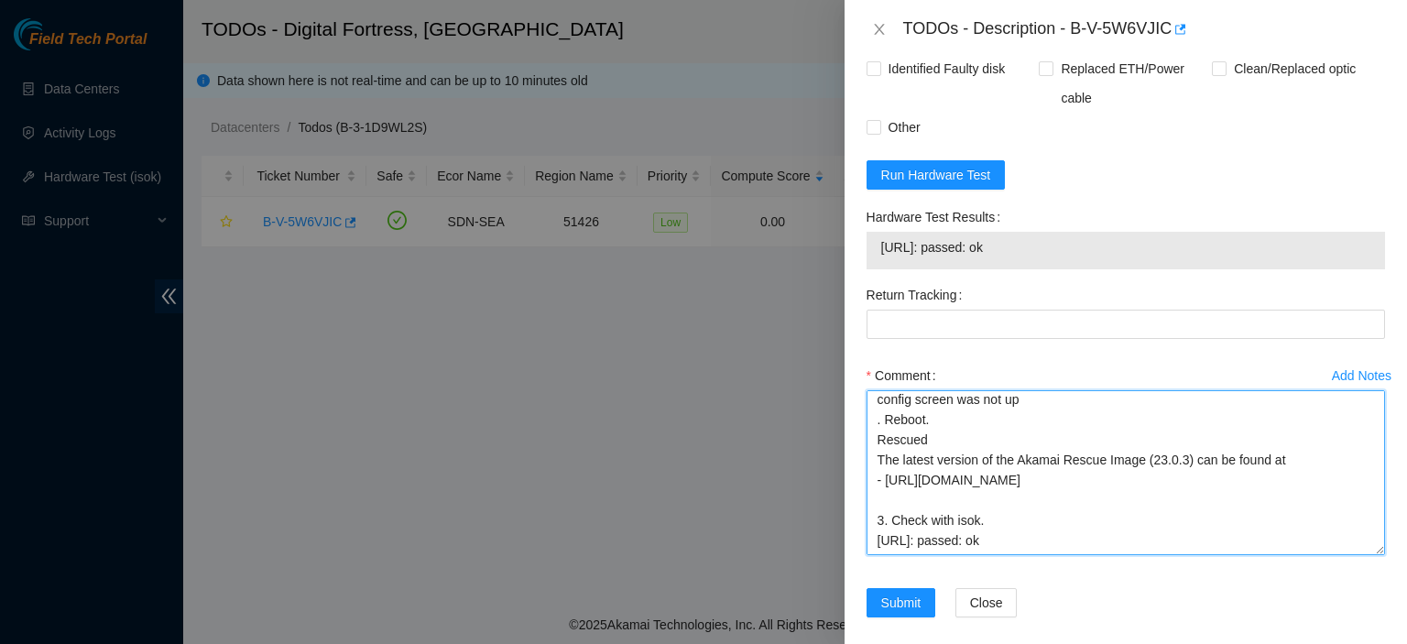
click at [1183, 531] on textarea "kbbyrne23@gmail.com - atg has completed your request (B-V-5WALERH) Message from…" at bounding box center [1126, 472] width 519 height 165
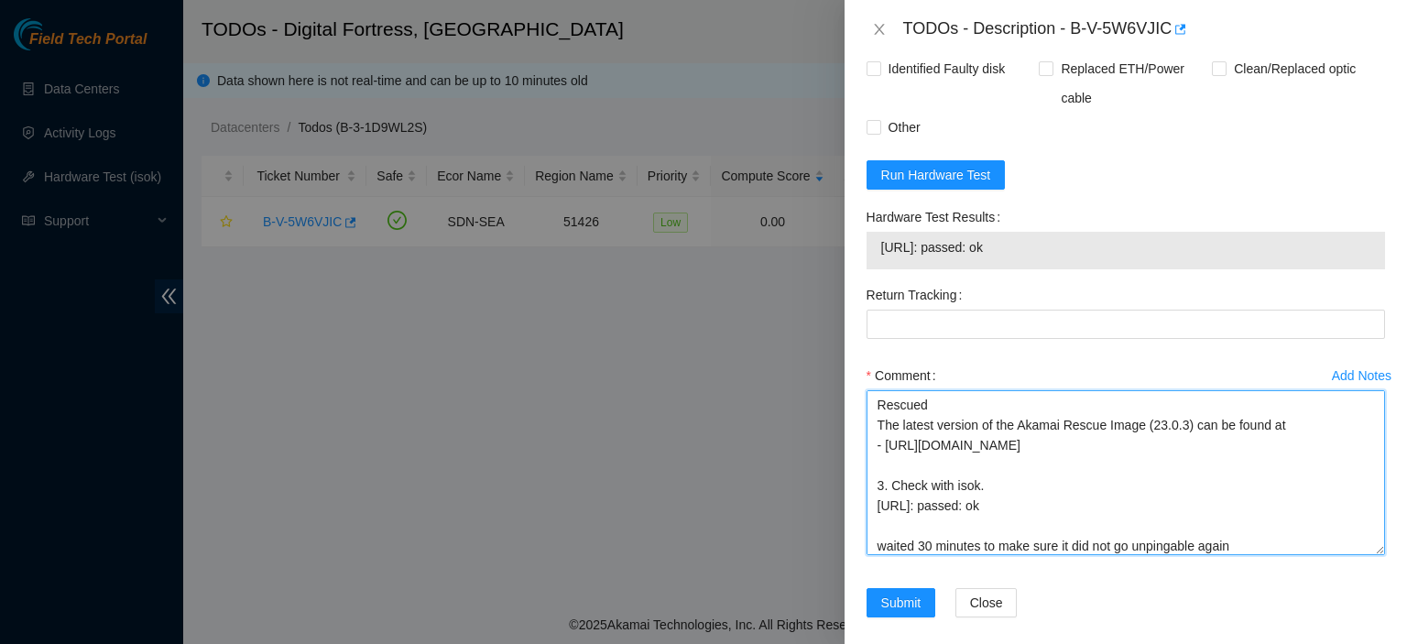
type textarea "kbbyrne23@gmail.com - atg has completed your request (B-V-5WALERH) Message from…"
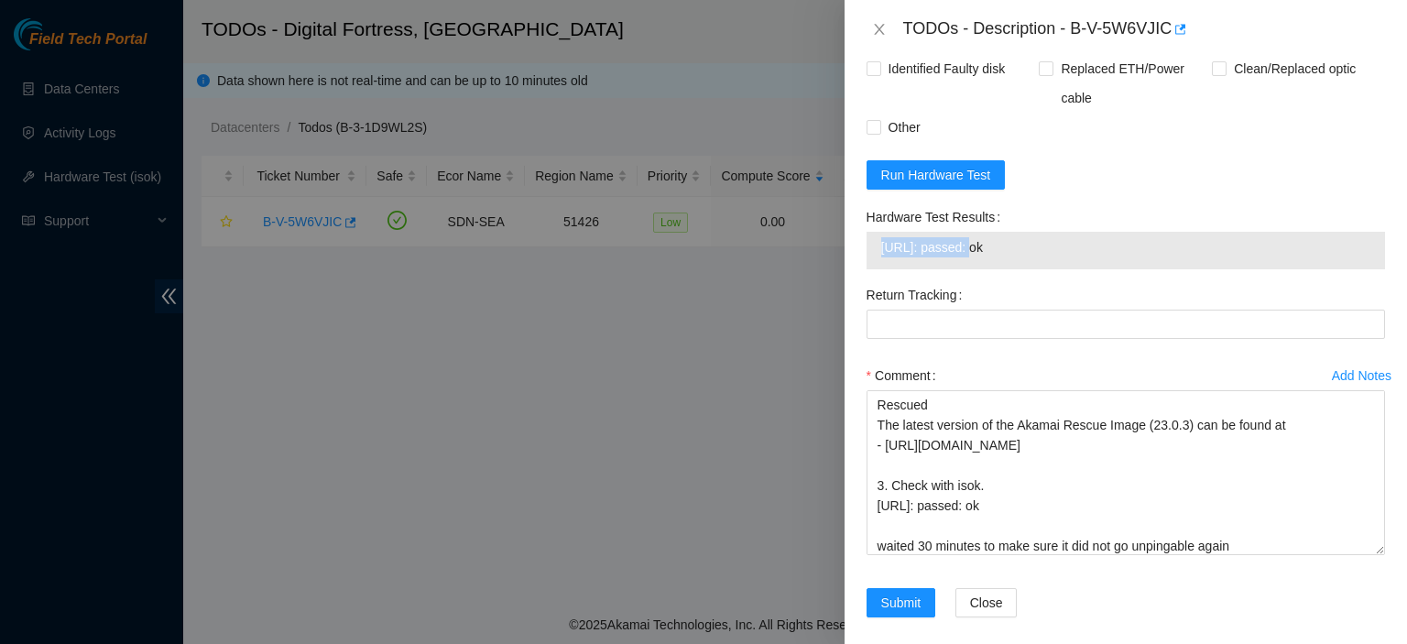
drag, startPoint x: 968, startPoint y: 246, endPoint x: 870, endPoint y: 241, distance: 97.3
click at [870, 241] on div "23.205.114.197: passed: ok" at bounding box center [1126, 251] width 519 height 38
copy tbody "23.205.114.197:"
drag, startPoint x: 1069, startPoint y: 33, endPoint x: 1168, endPoint y: 30, distance: 99.0
click at [1168, 30] on div "TODOs - Description - B-V-5W6VJIC" at bounding box center [1144, 29] width 482 height 29
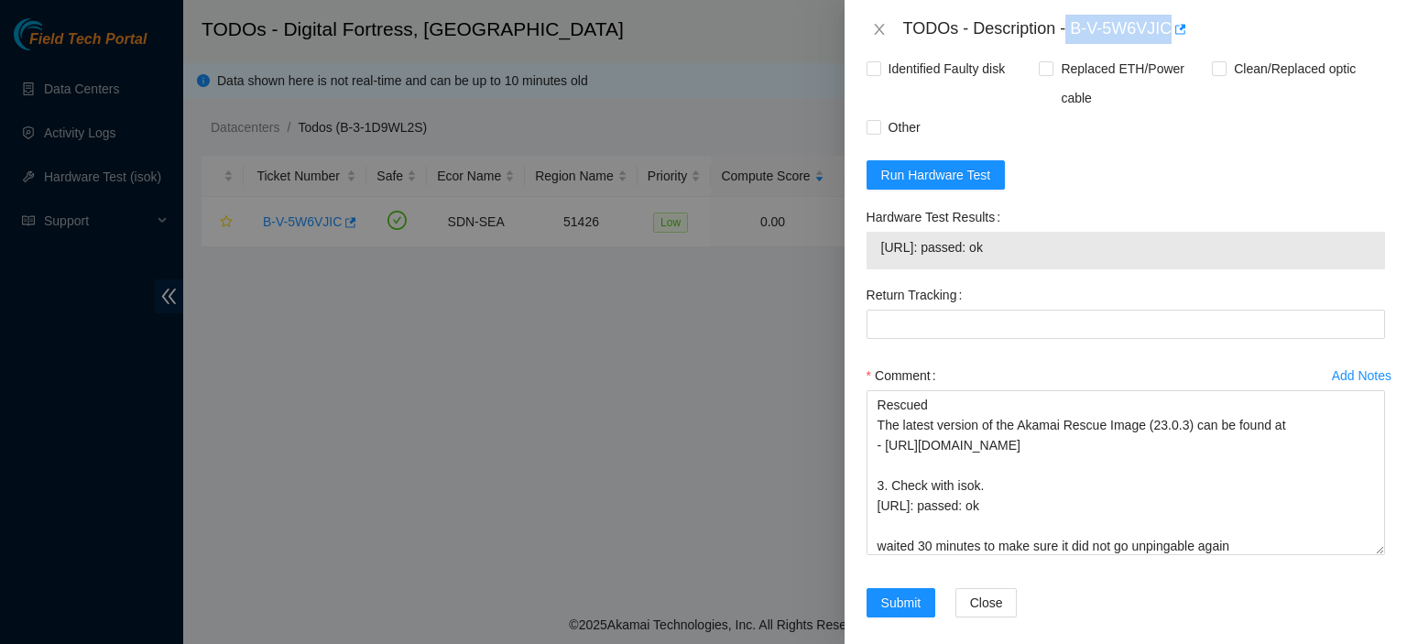
copy div "B-V-5W6VJIC"
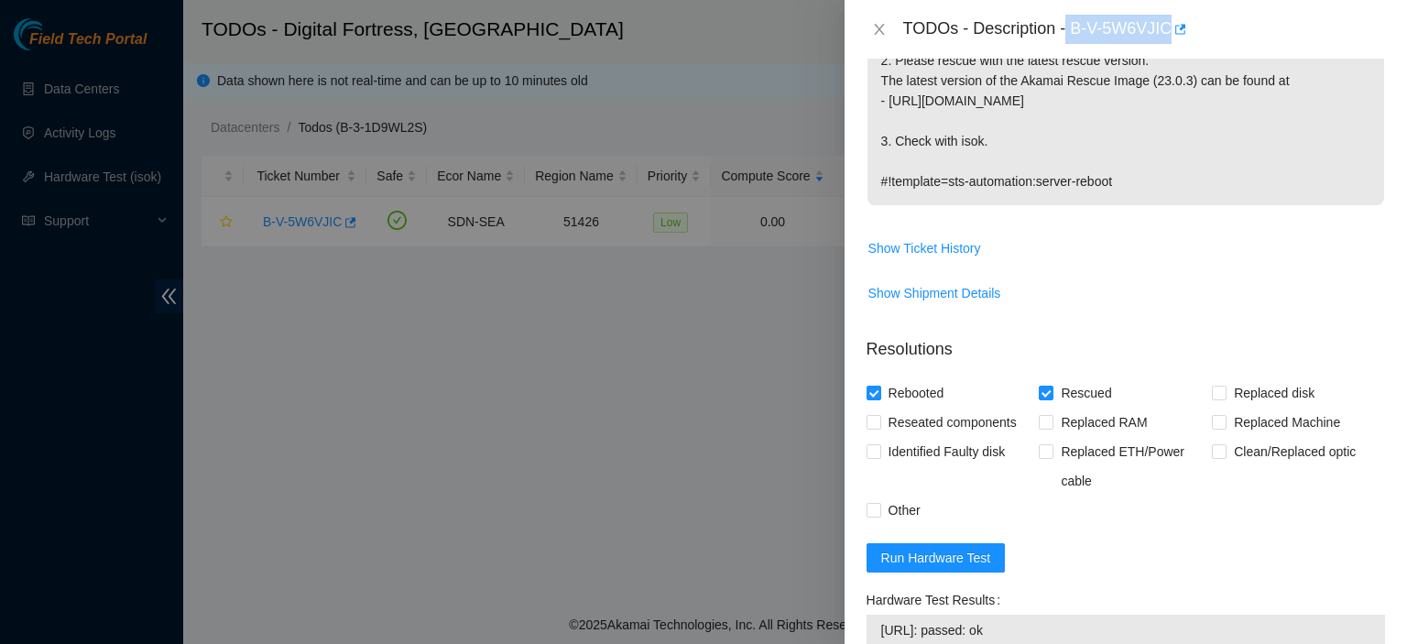
scroll to position [0, 0]
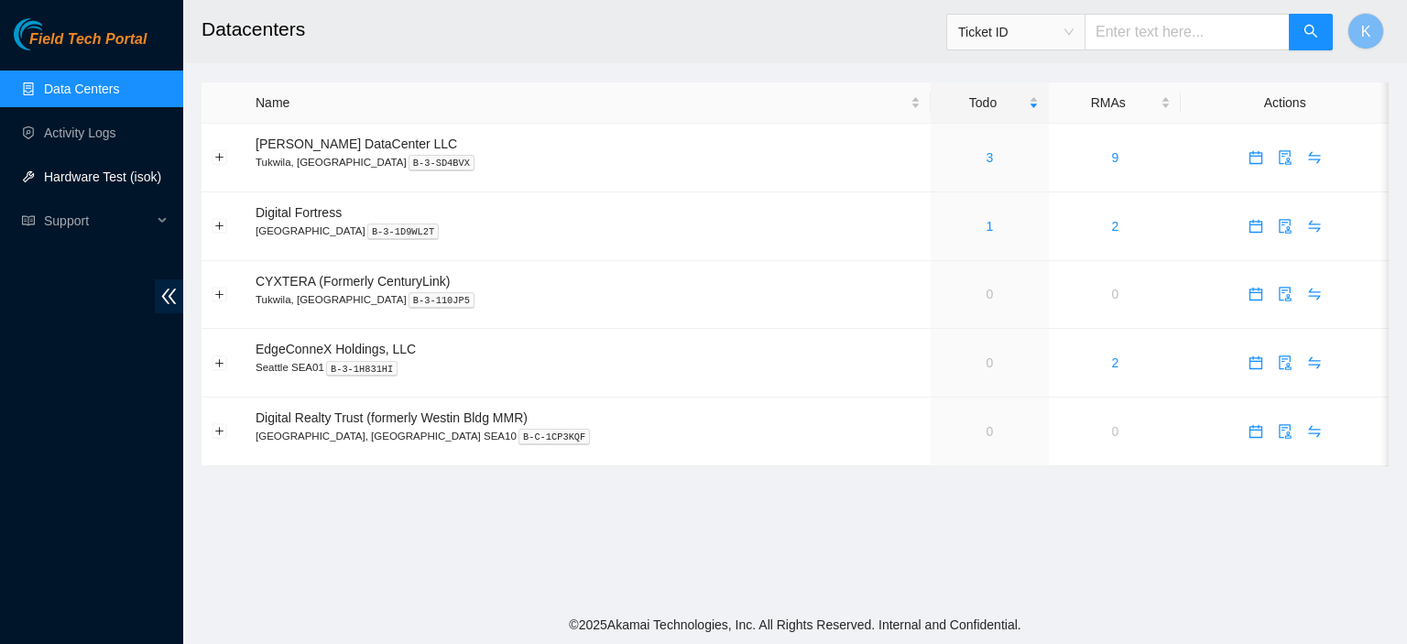
click at [121, 179] on link "Hardware Test (isok)" at bounding box center [102, 176] width 117 height 15
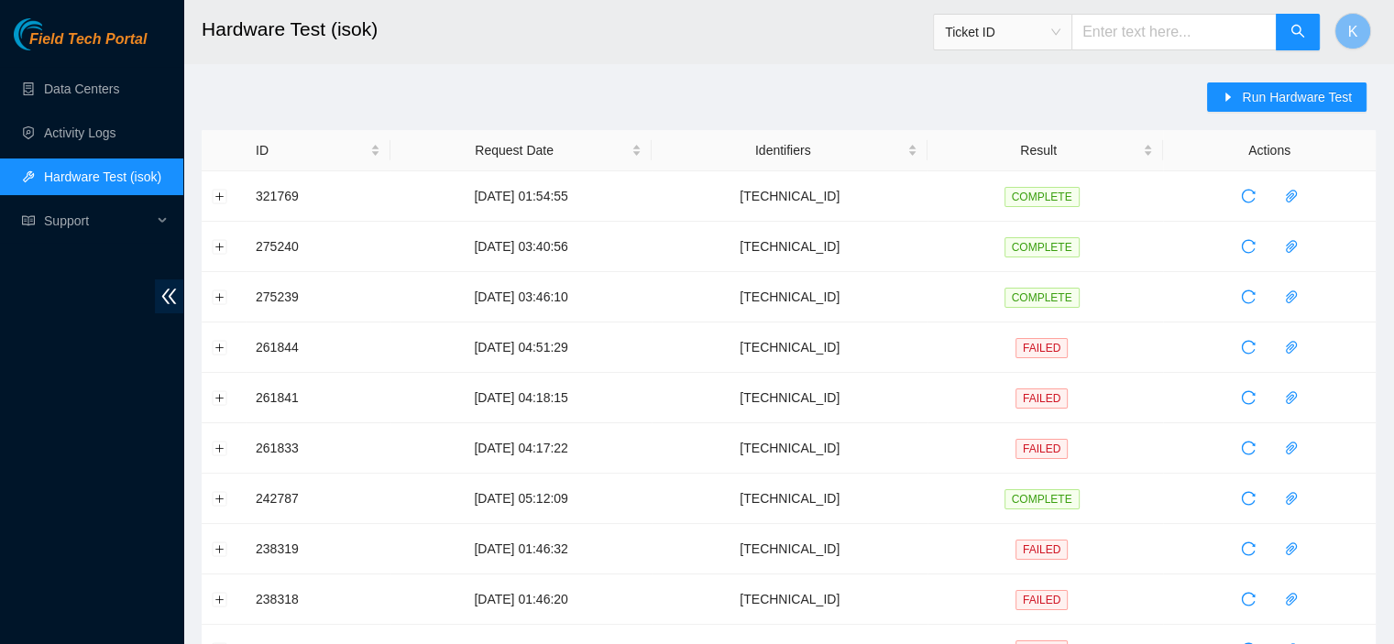
click at [1158, 25] on input "text" at bounding box center [1173, 32] width 205 height 37
paste input "23.205.114.197:"
type input "[TECHNICAL_ID]"
click at [1297, 97] on span "Run Hardware Test" at bounding box center [1296, 97] width 110 height 20
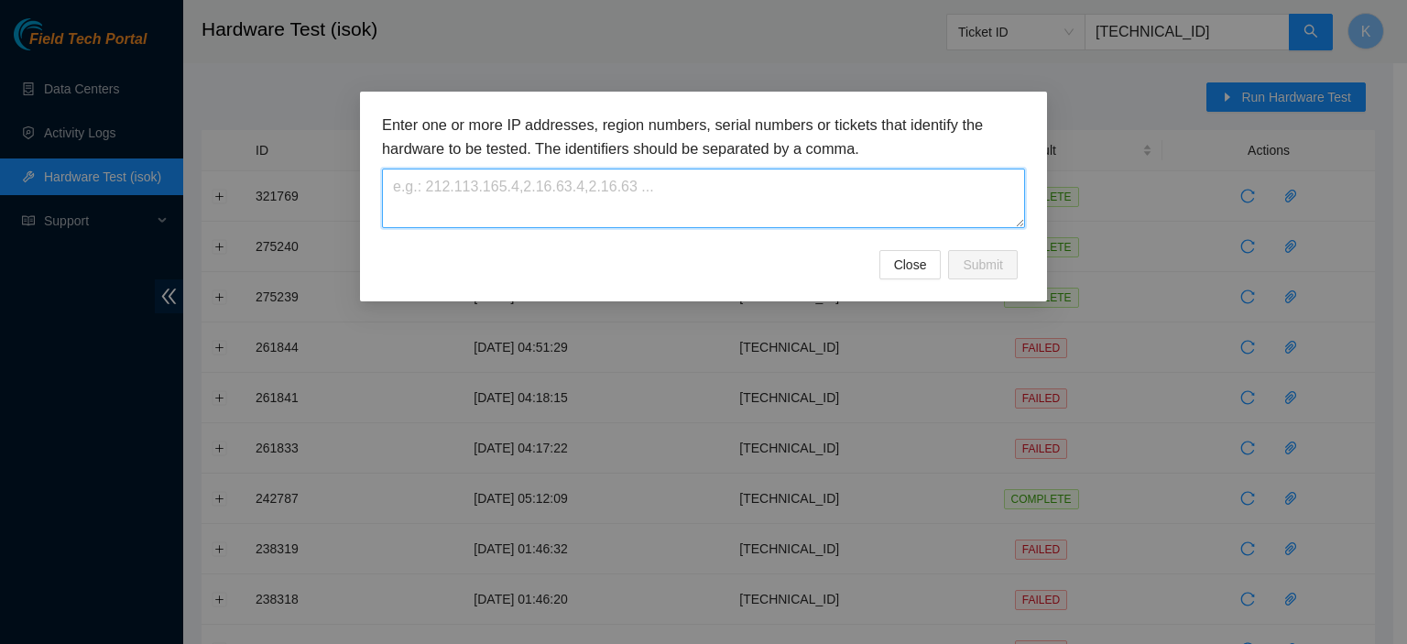
click at [786, 209] on textarea at bounding box center [703, 199] width 643 height 60
paste textarea "23.205.114.197:"
type textarea "[TECHNICAL_ID]"
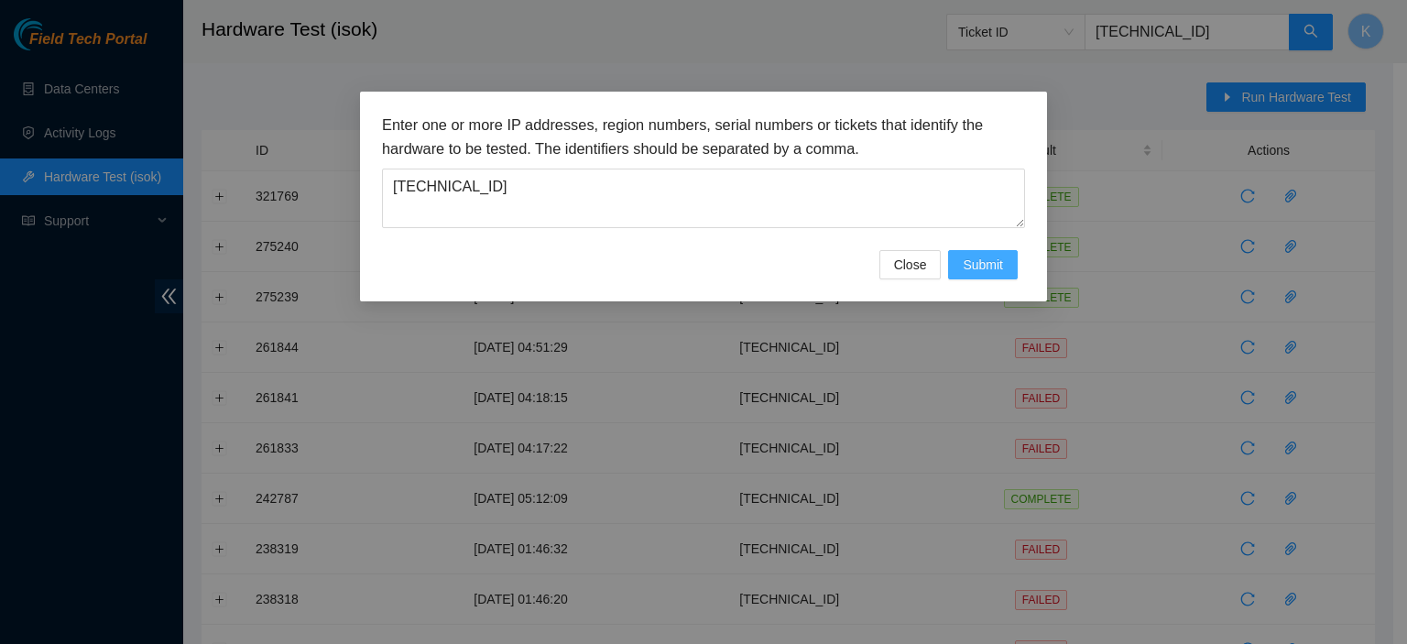
click at [987, 265] on span "Submit" at bounding box center [983, 265] width 40 height 20
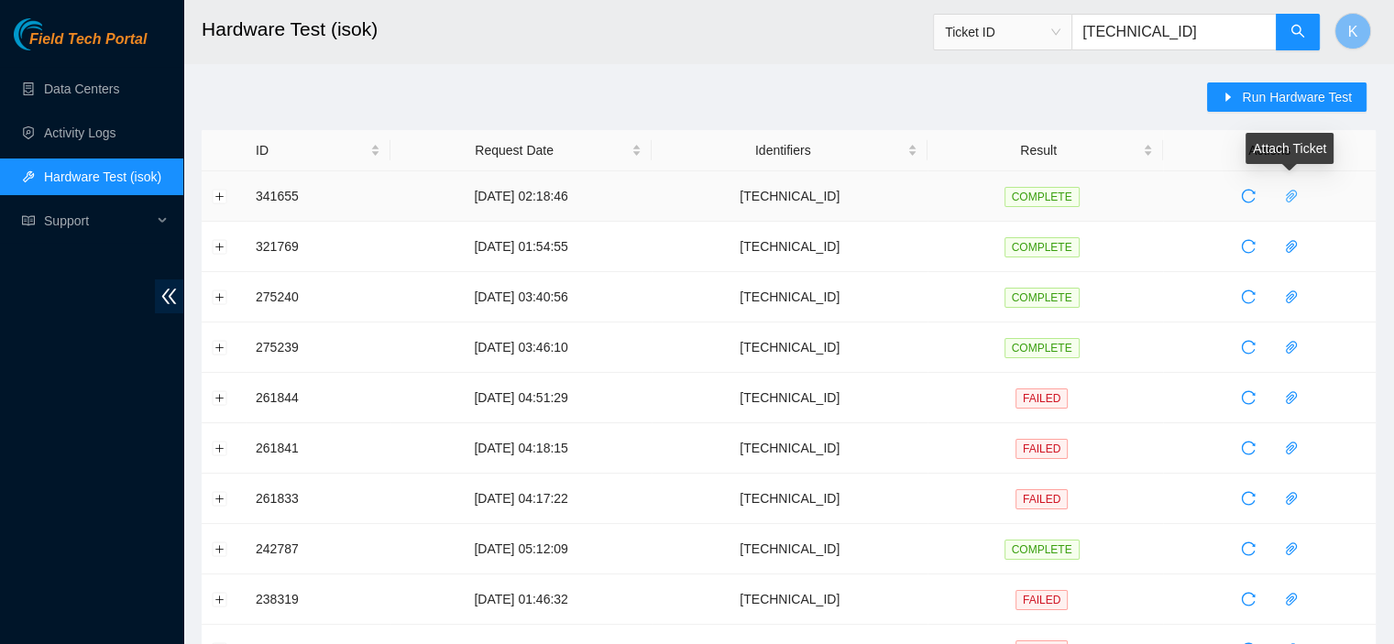
click at [1297, 199] on span "paper-clip" at bounding box center [1290, 196] width 27 height 15
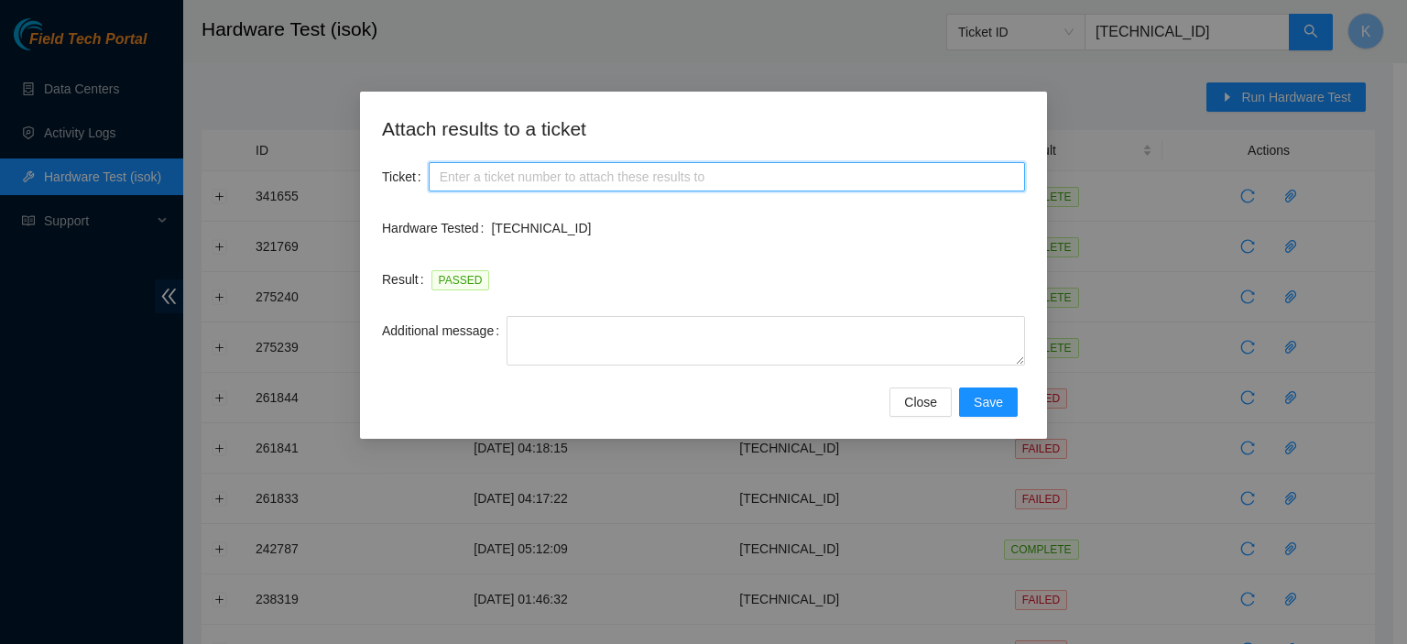
click at [591, 184] on input "Ticket" at bounding box center [727, 176] width 596 height 29
paste input "B-V-5W6VJIC"
type input "B-V-5W6VJIC"
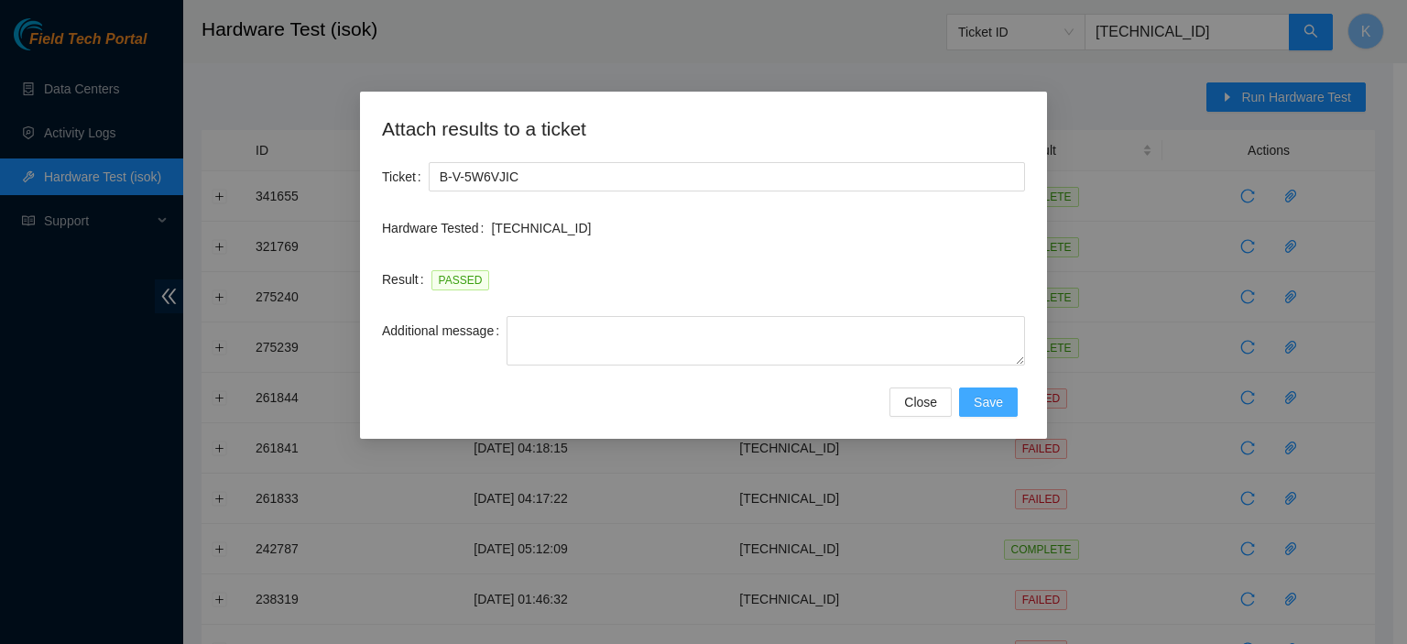
click at [997, 405] on span "Save" at bounding box center [988, 402] width 29 height 20
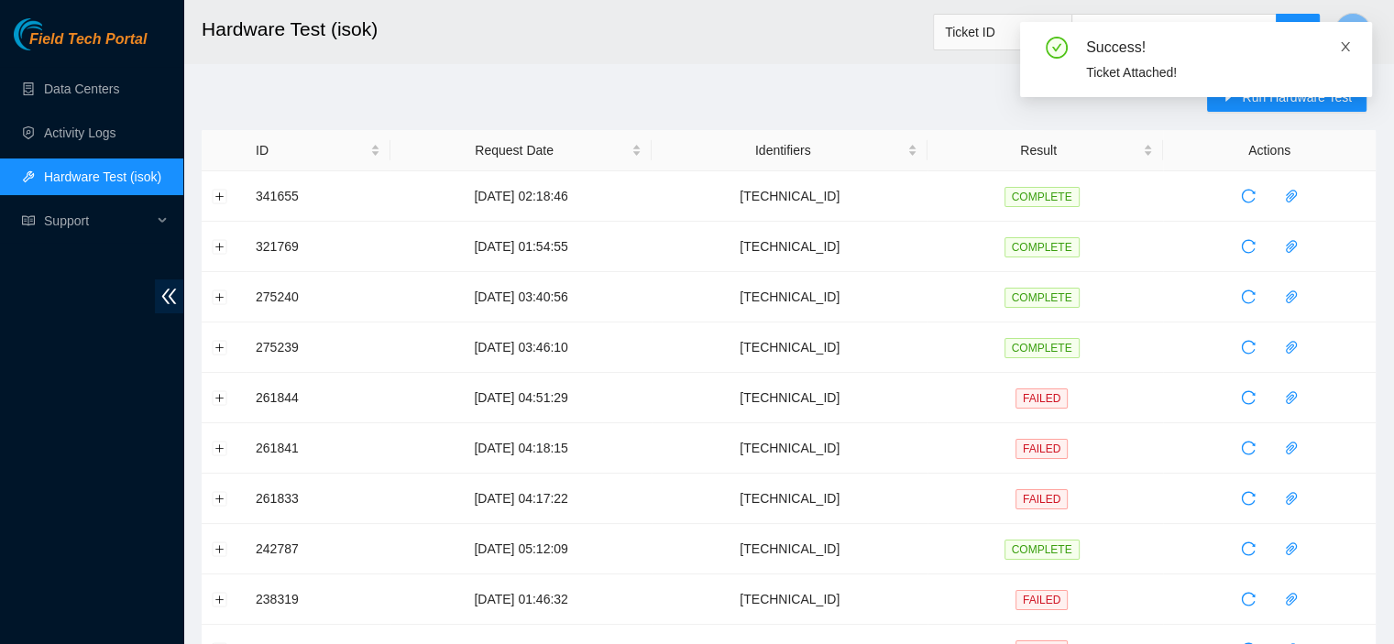
click at [1341, 48] on icon "close" at bounding box center [1345, 46] width 13 height 13
